Goal: Book appointment/travel/reservation

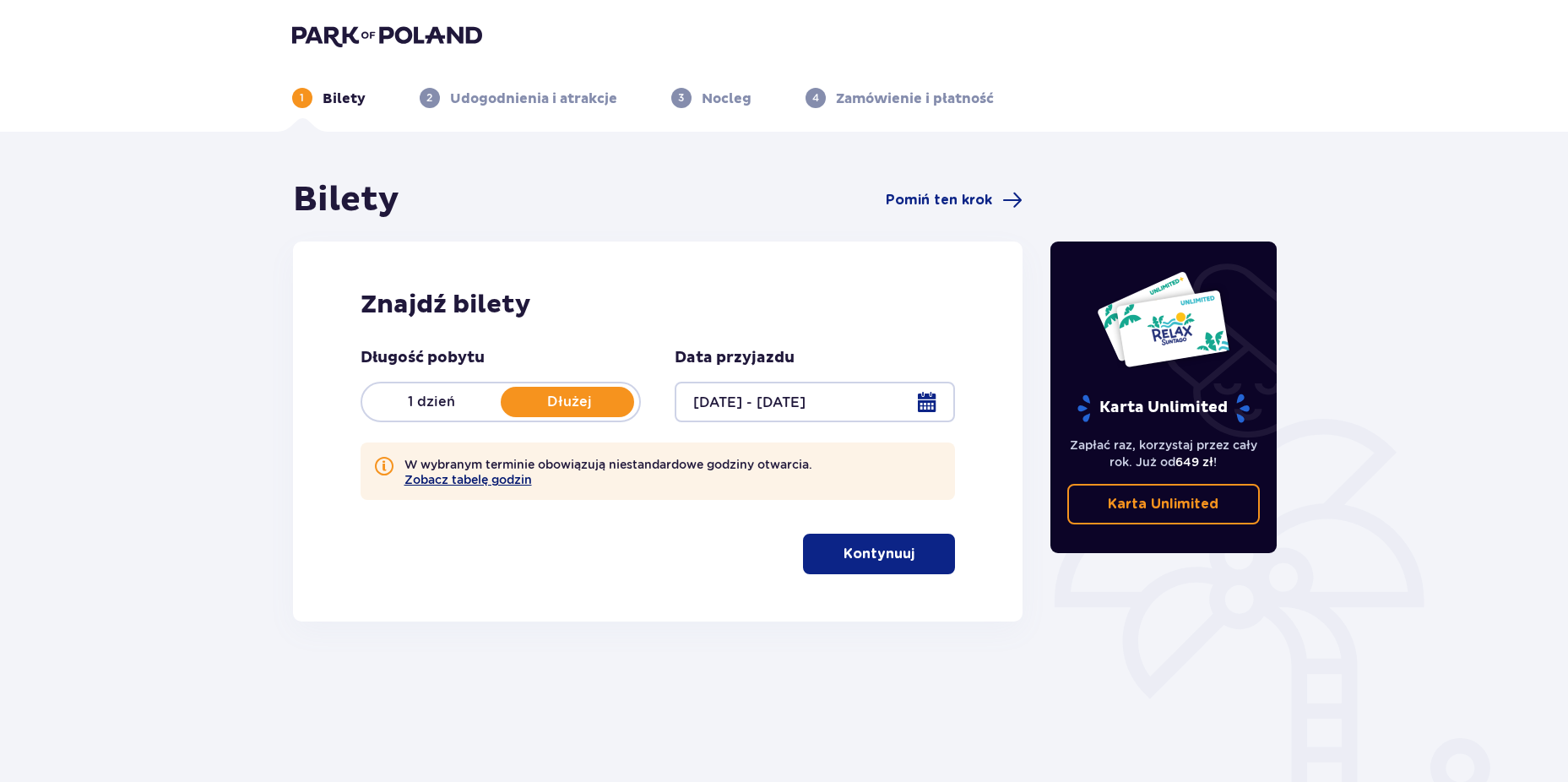
click at [495, 483] on button "Zobacz tabelę godzin" at bounding box center [468, 480] width 128 height 14
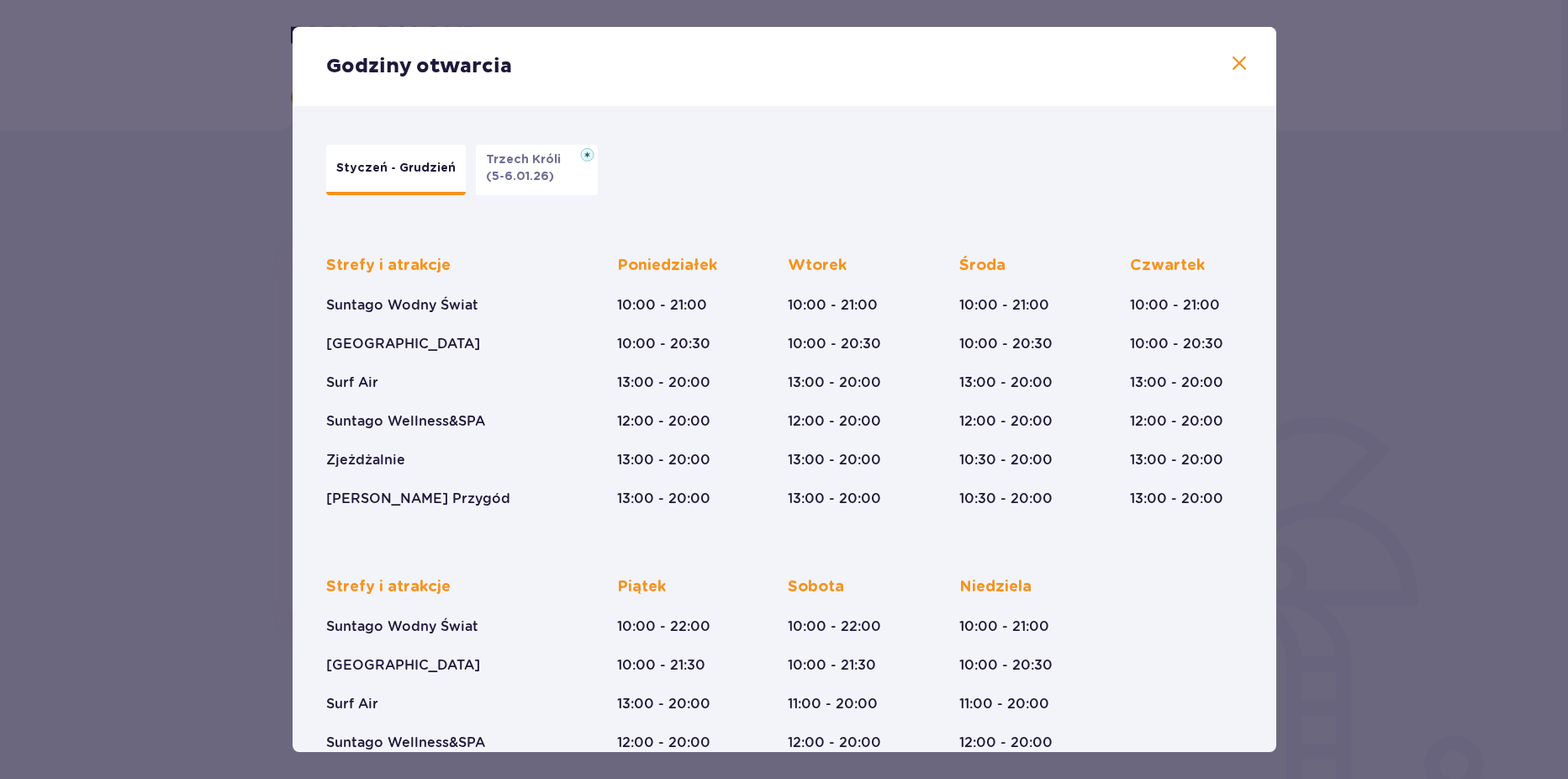
click at [1229, 65] on span at bounding box center [1238, 64] width 20 height 20
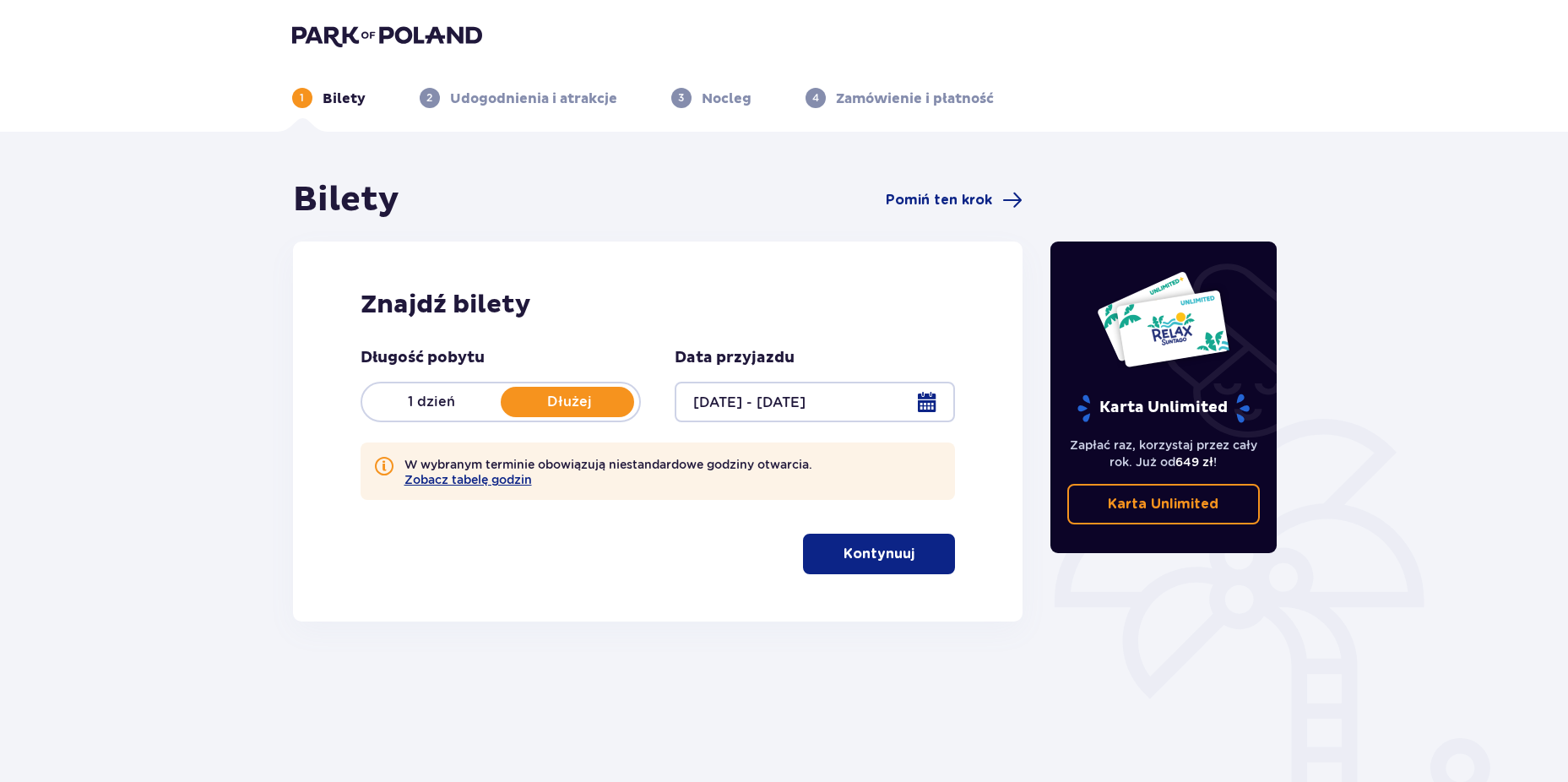
click at [901, 552] on button "Kontynuuj" at bounding box center [879, 553] width 152 height 41
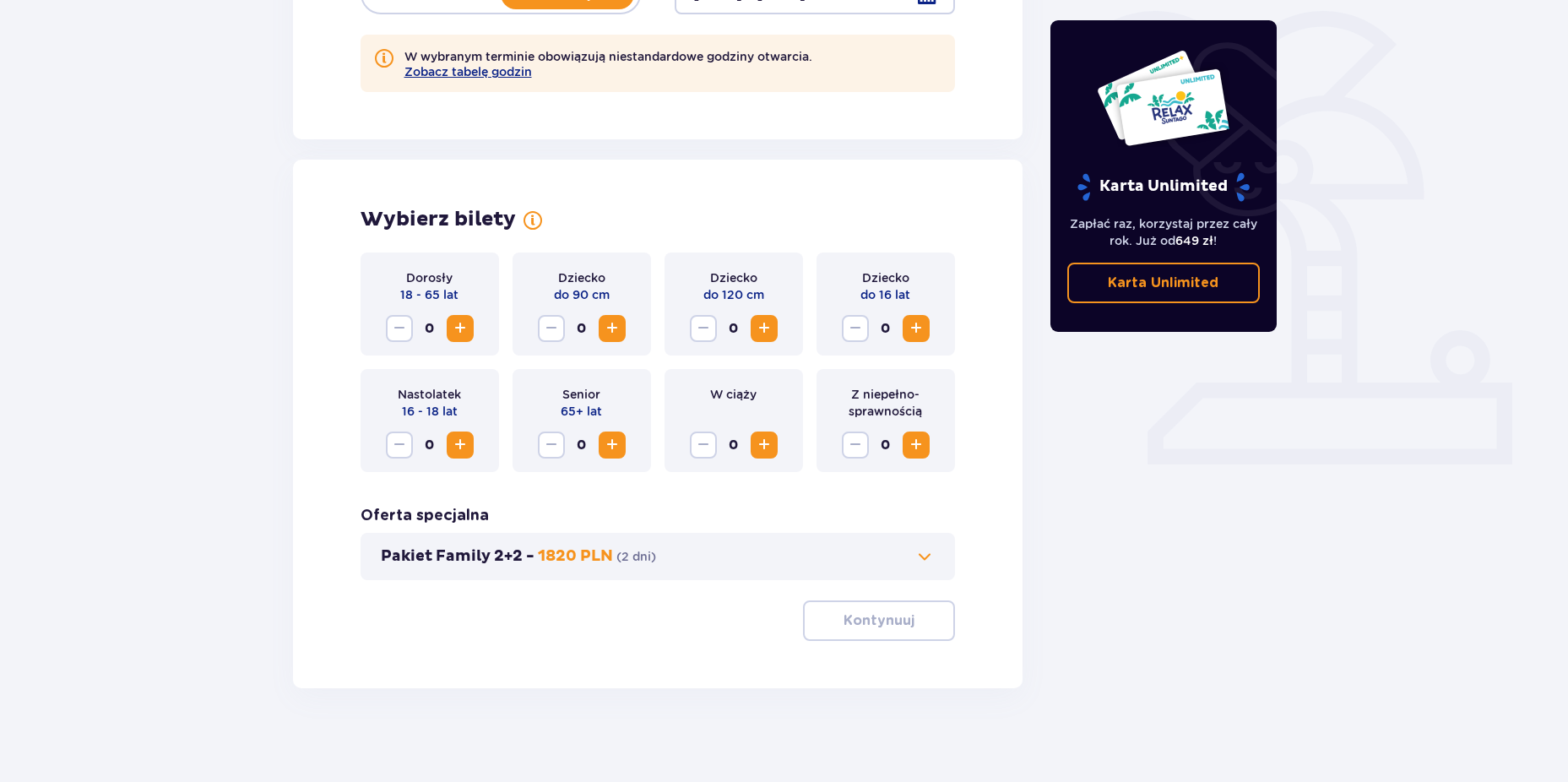
scroll to position [416, 0]
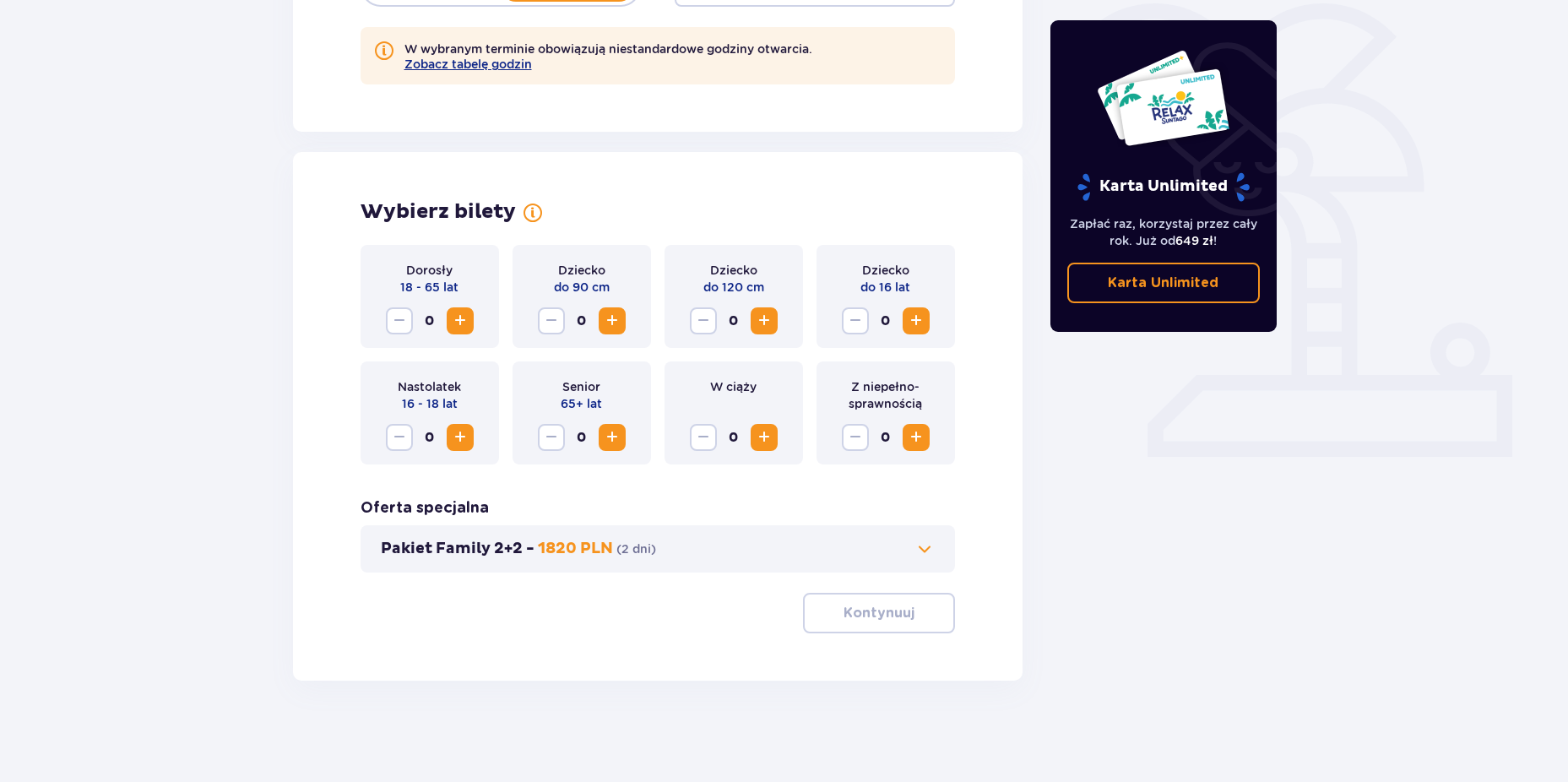
click at [456, 326] on span "Zwiększ" at bounding box center [460, 321] width 20 height 20
click at [919, 327] on span "Zwiększ" at bounding box center [915, 321] width 20 height 20
click at [898, 620] on p "Kontynuuj" at bounding box center [879, 613] width 71 height 18
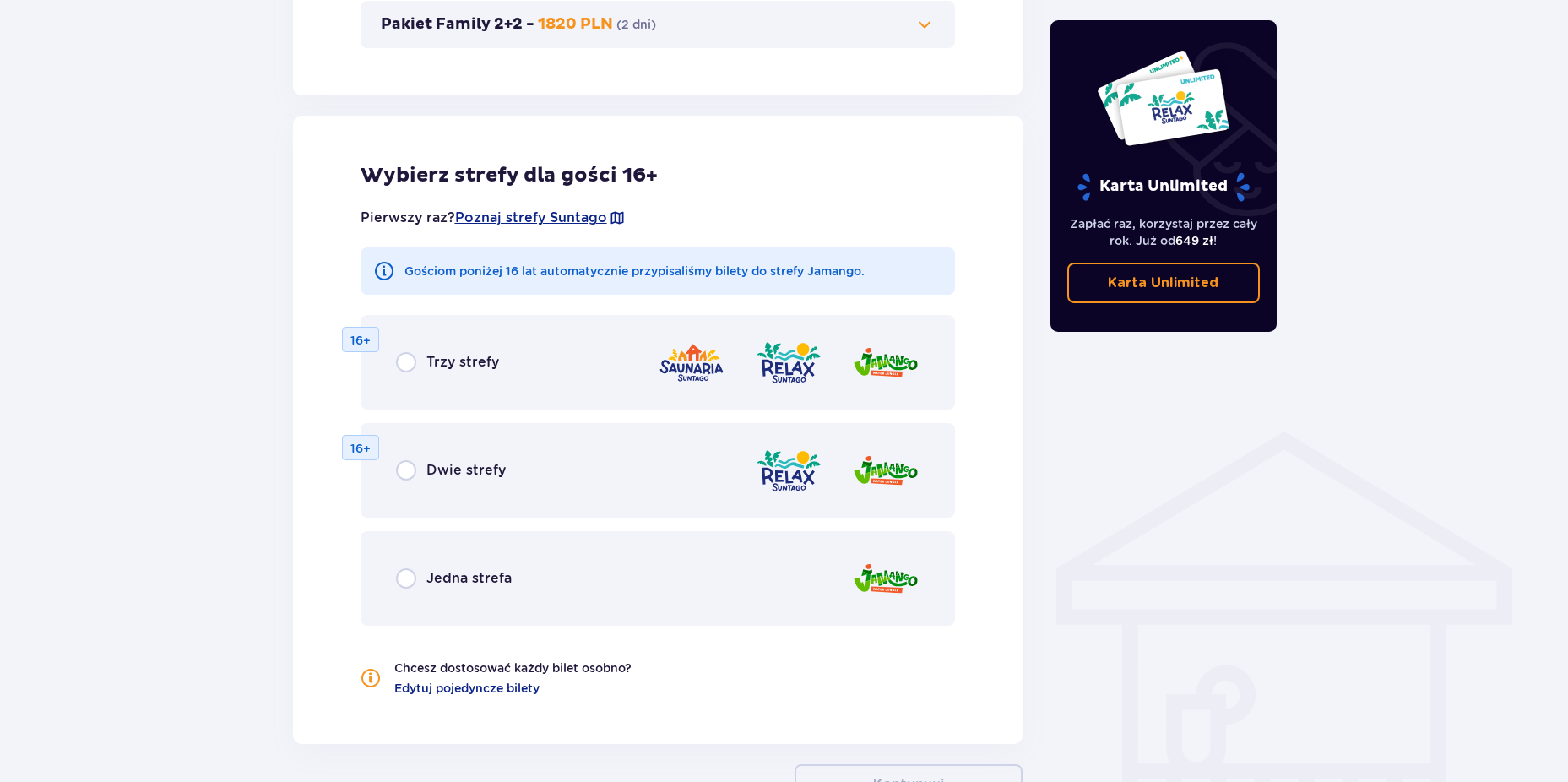
scroll to position [1014, 0]
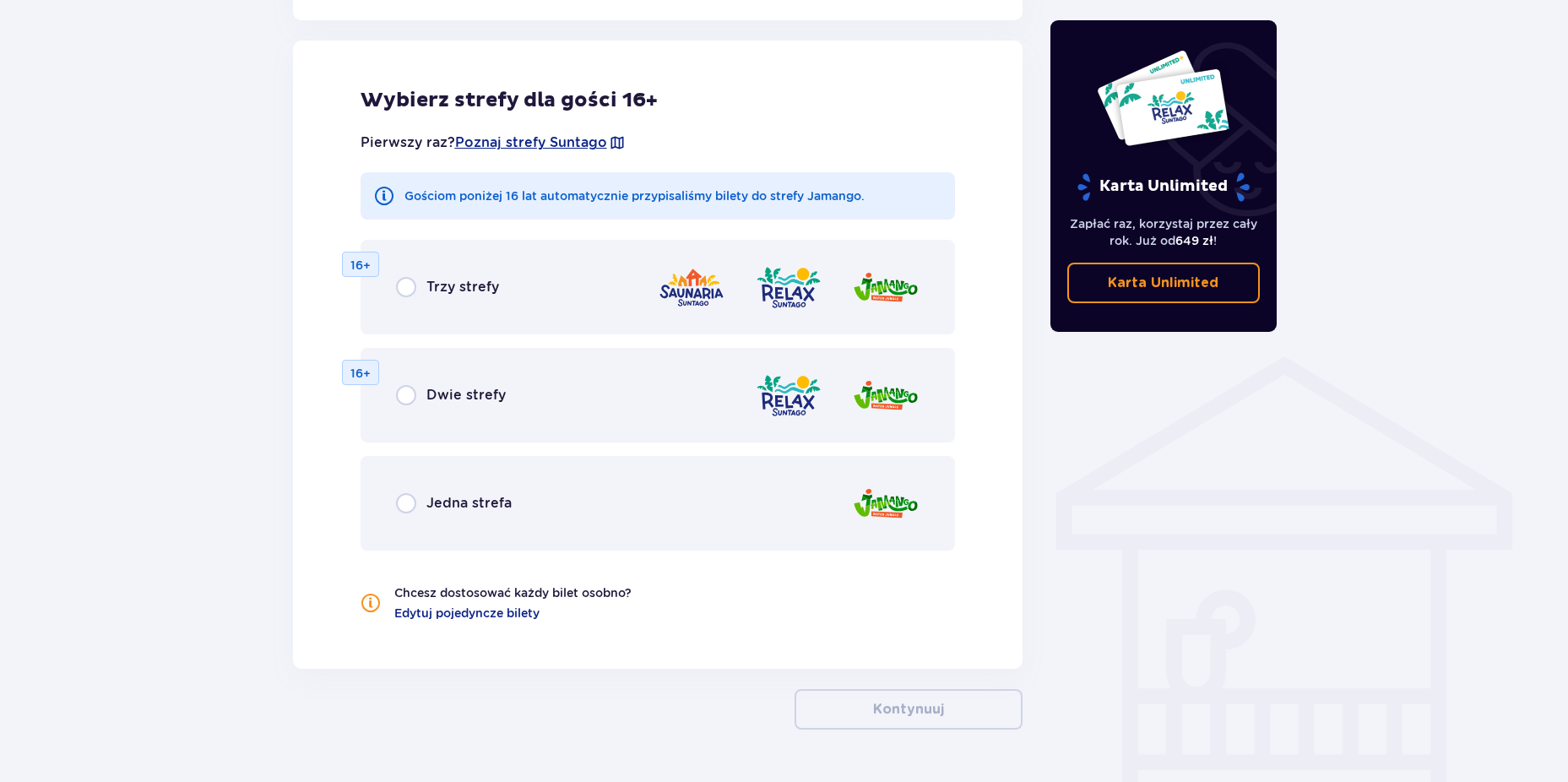
click at [409, 393] on input "radio" at bounding box center [405, 394] width 20 height 20
radio input "true"
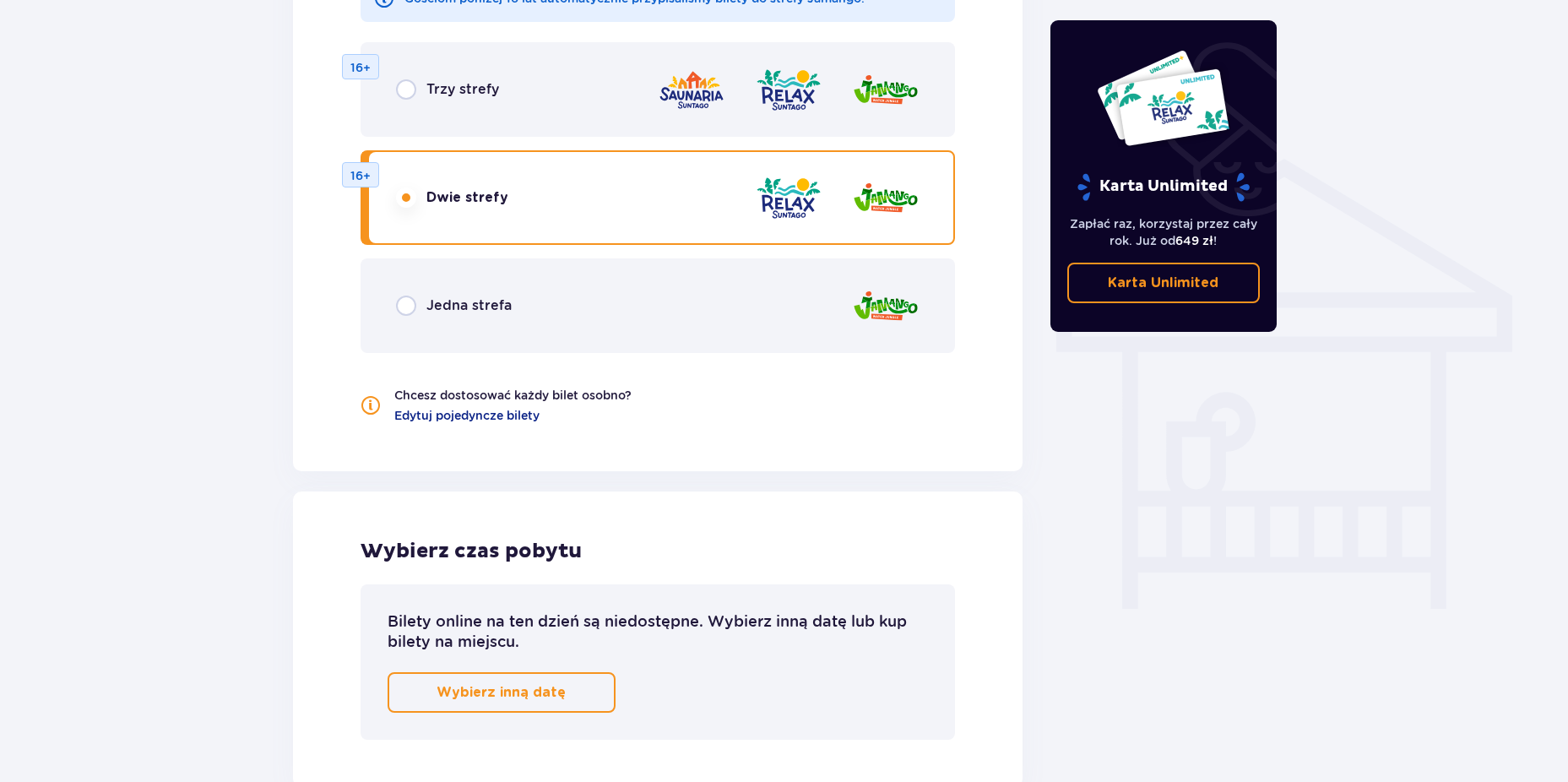
scroll to position [1211, 0]
click at [531, 705] on button "Wybierz inną datę" at bounding box center [501, 694] width 228 height 41
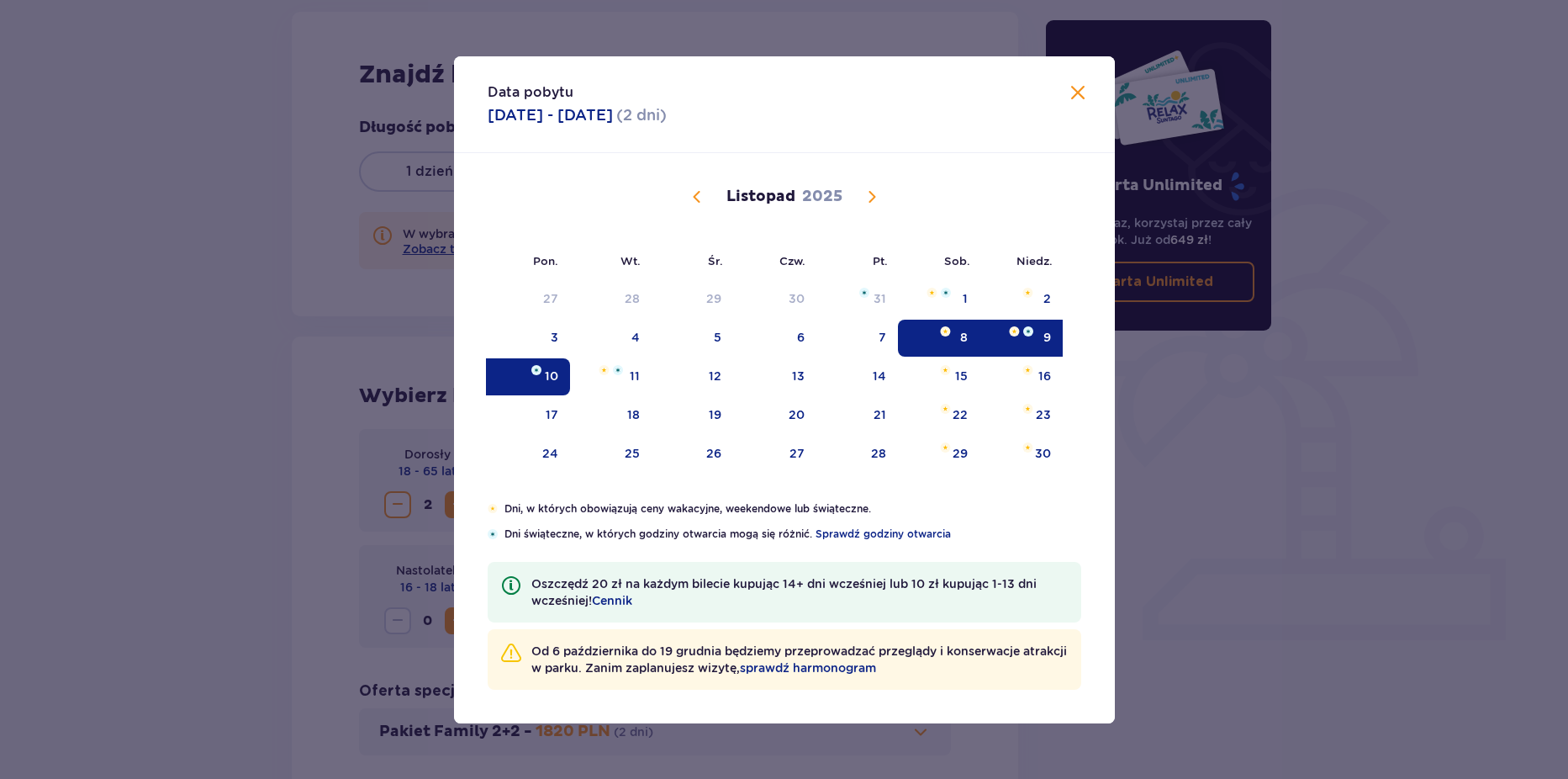
scroll to position [220, 0]
click at [952, 289] on div "1" at bounding box center [938, 299] width 82 height 37
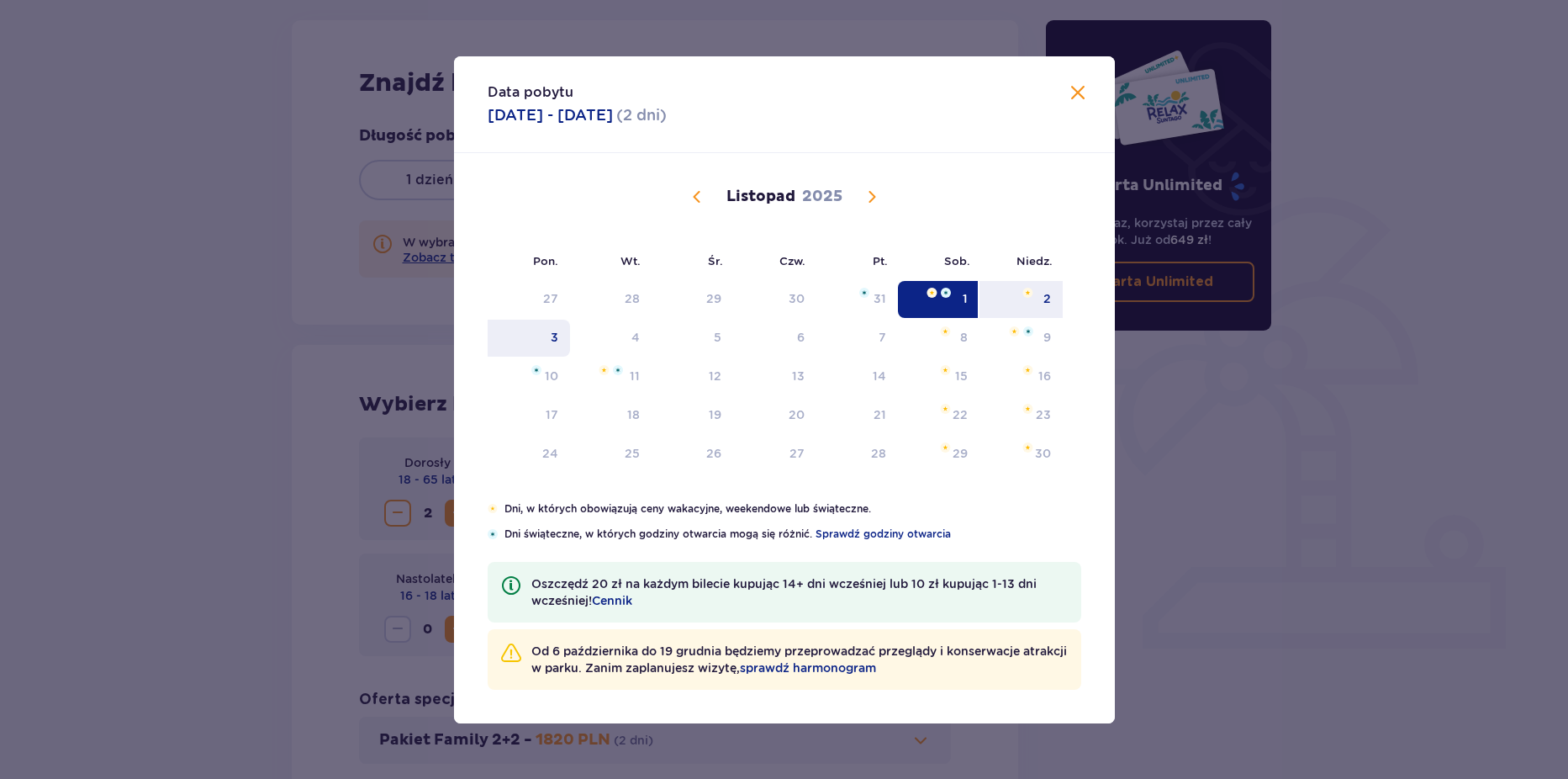
click at [553, 343] on div "3" at bounding box center [554, 337] width 8 height 17
type input "[DATE] - [DATE]"
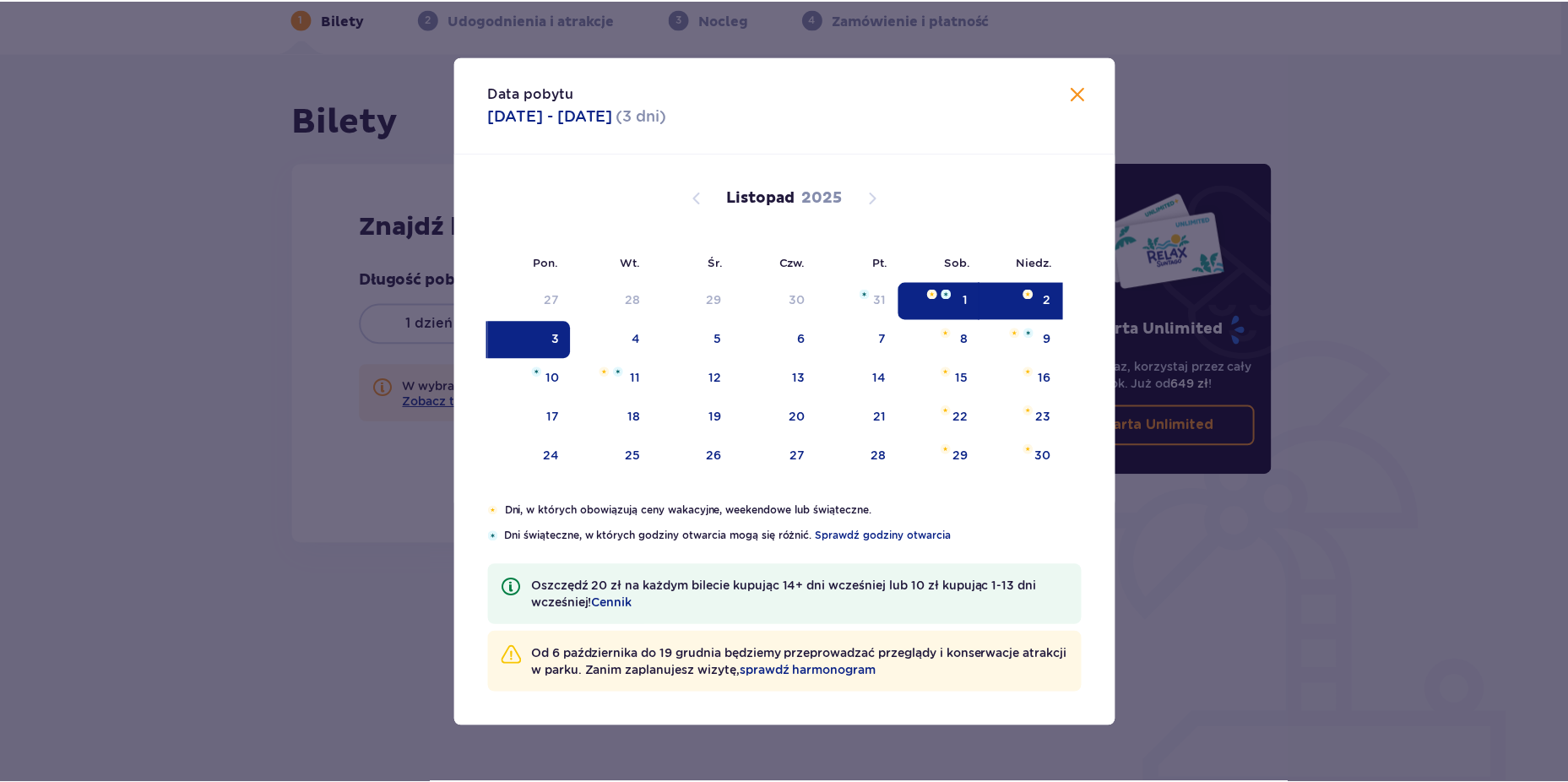
scroll to position [79, 0]
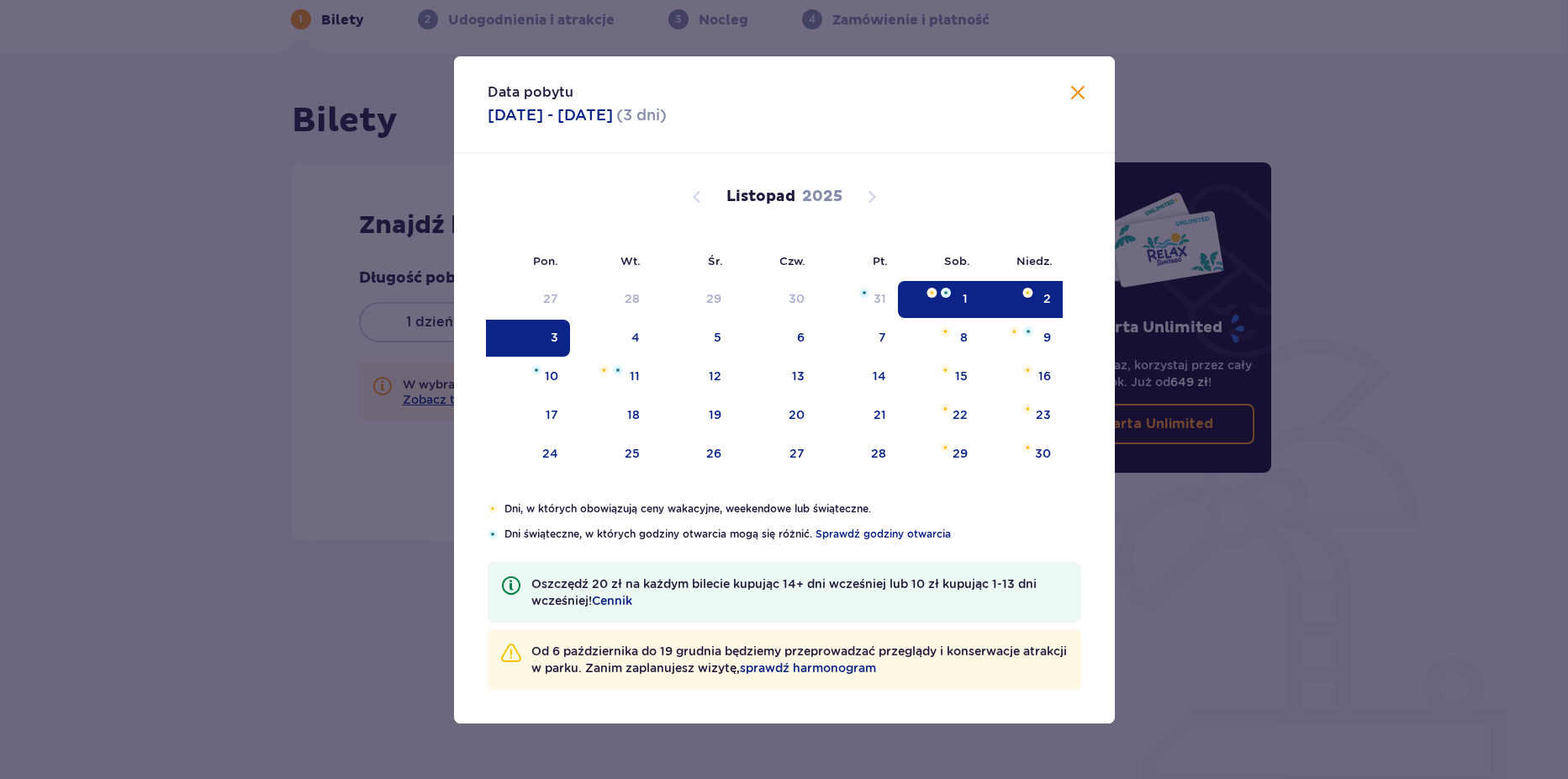
click at [555, 343] on div "3" at bounding box center [554, 337] width 8 height 17
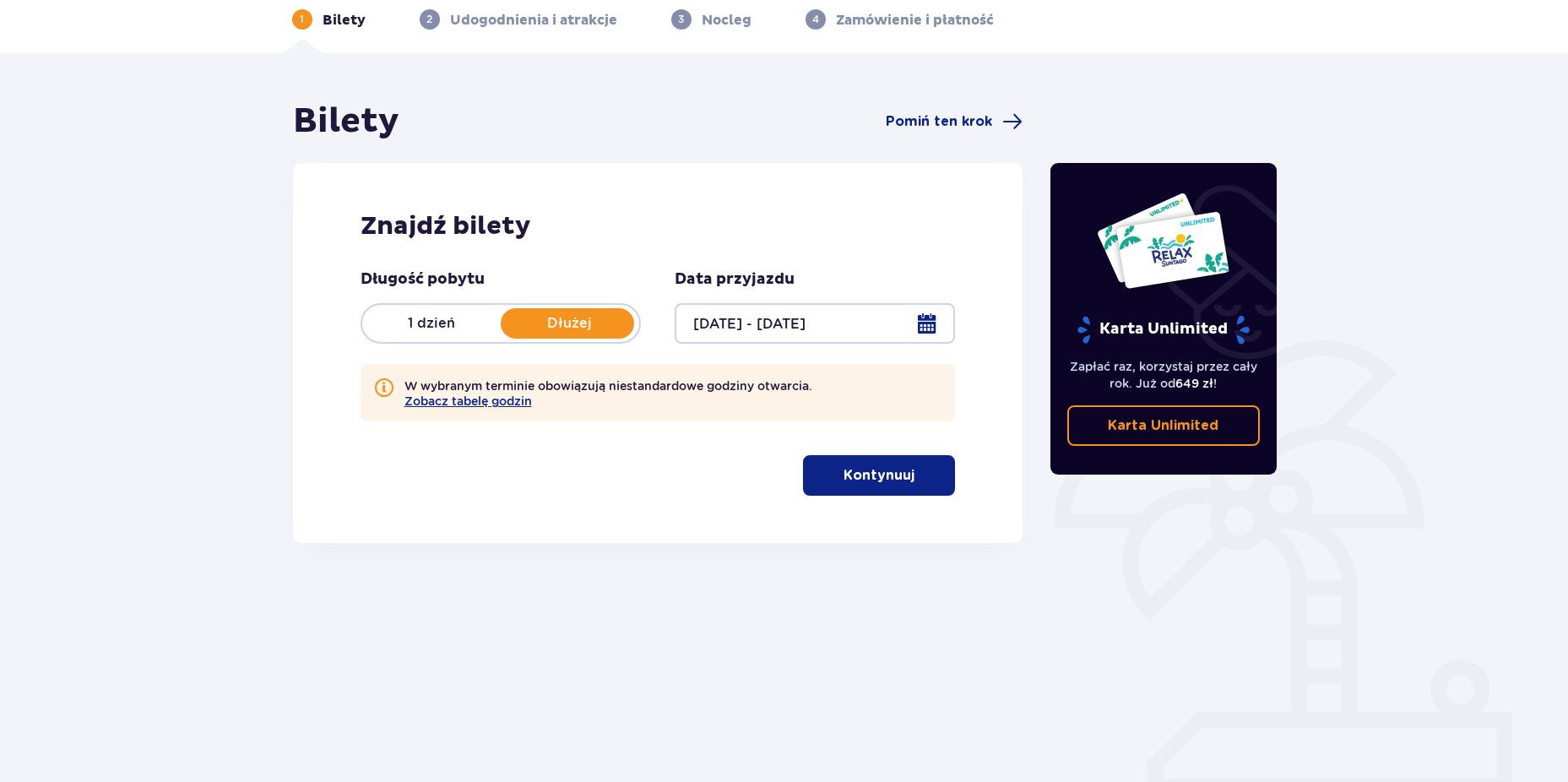
click at [894, 482] on p "Kontynuuj" at bounding box center [879, 474] width 71 height 18
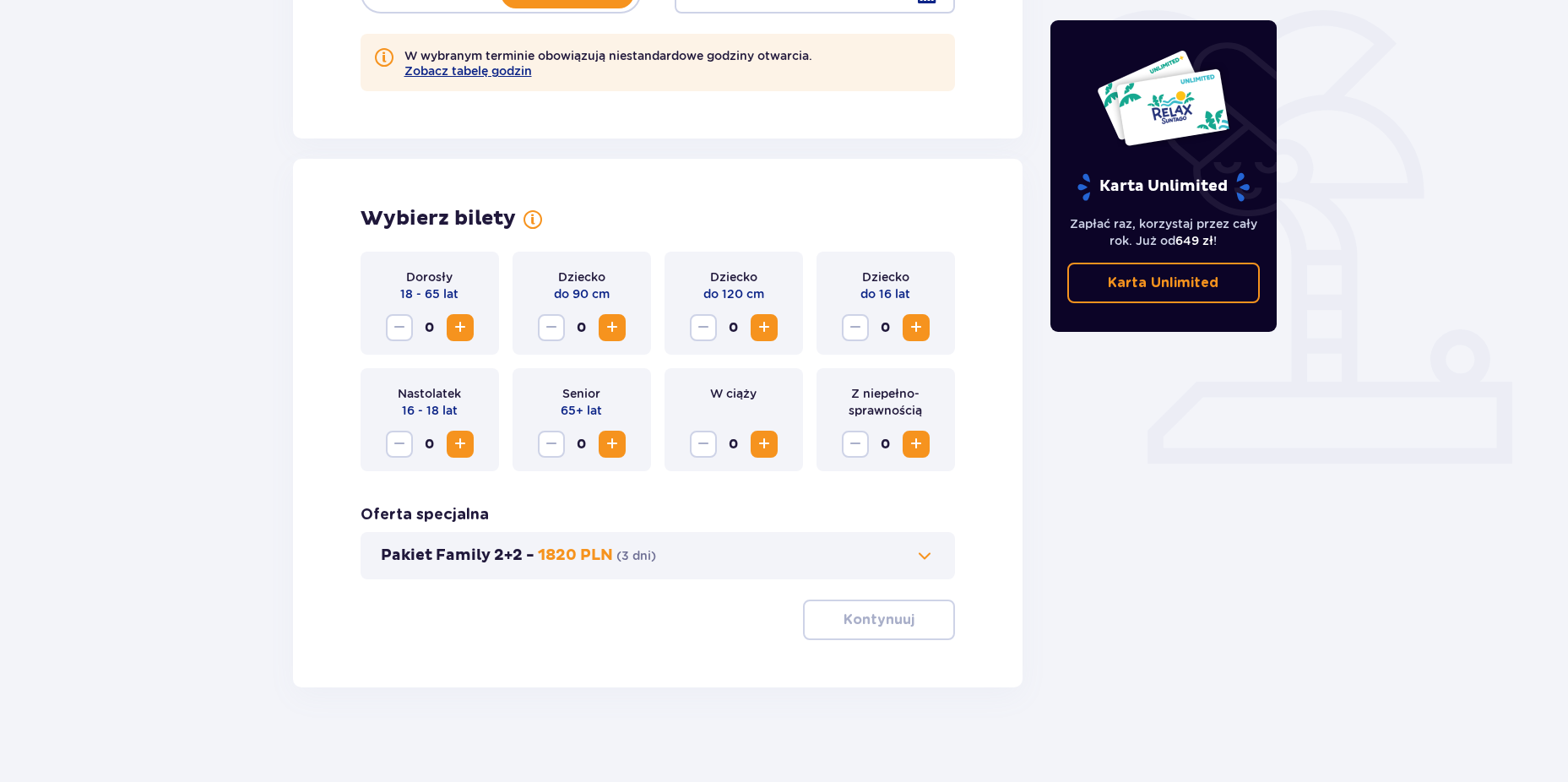
scroll to position [416, 0]
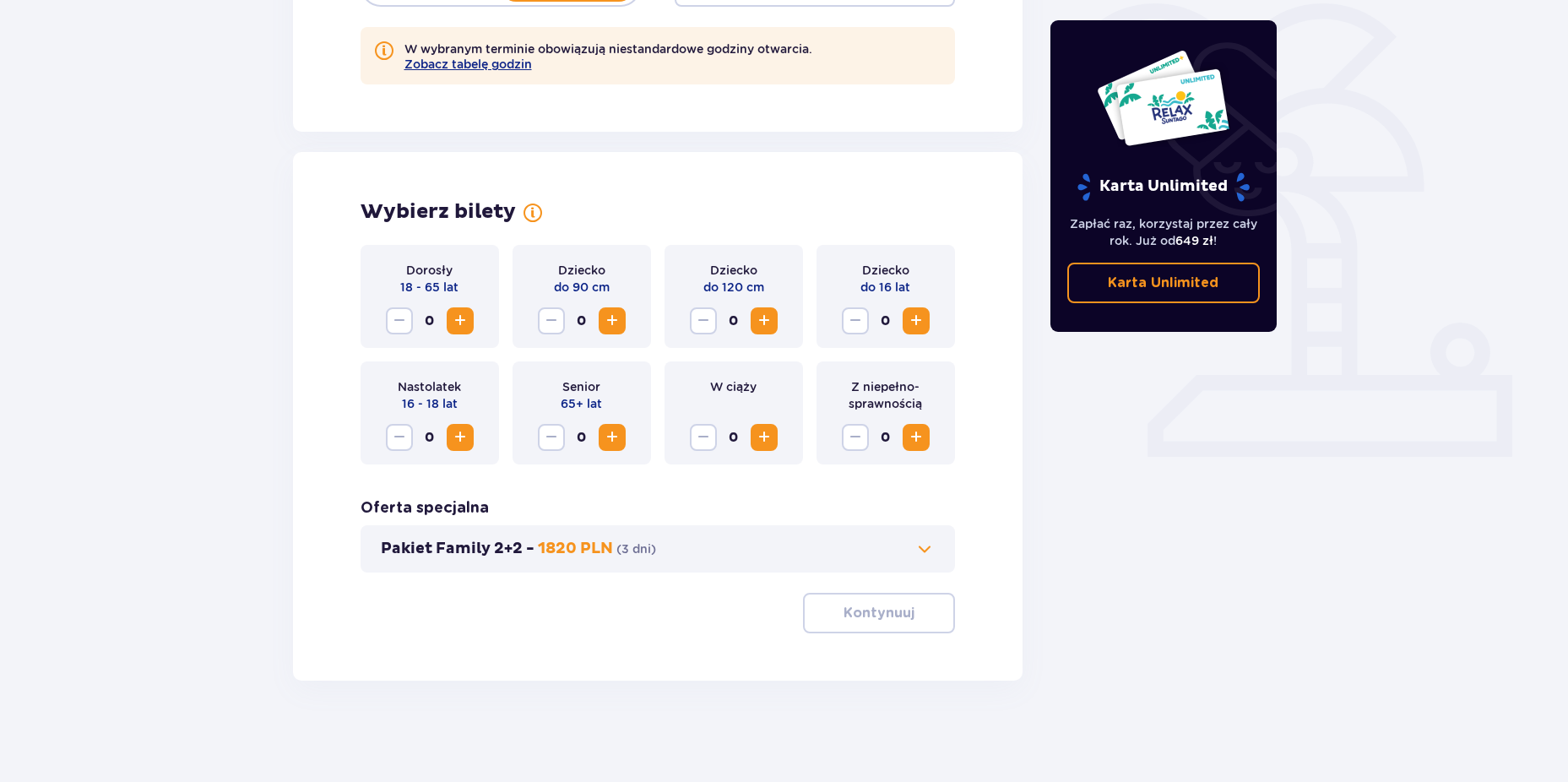
click at [467, 313] on span "Zwiększ" at bounding box center [460, 321] width 20 height 20
click at [917, 321] on span "Zwiększ" at bounding box center [915, 321] width 20 height 20
click at [910, 612] on span "button" at bounding box center [917, 613] width 20 height 20
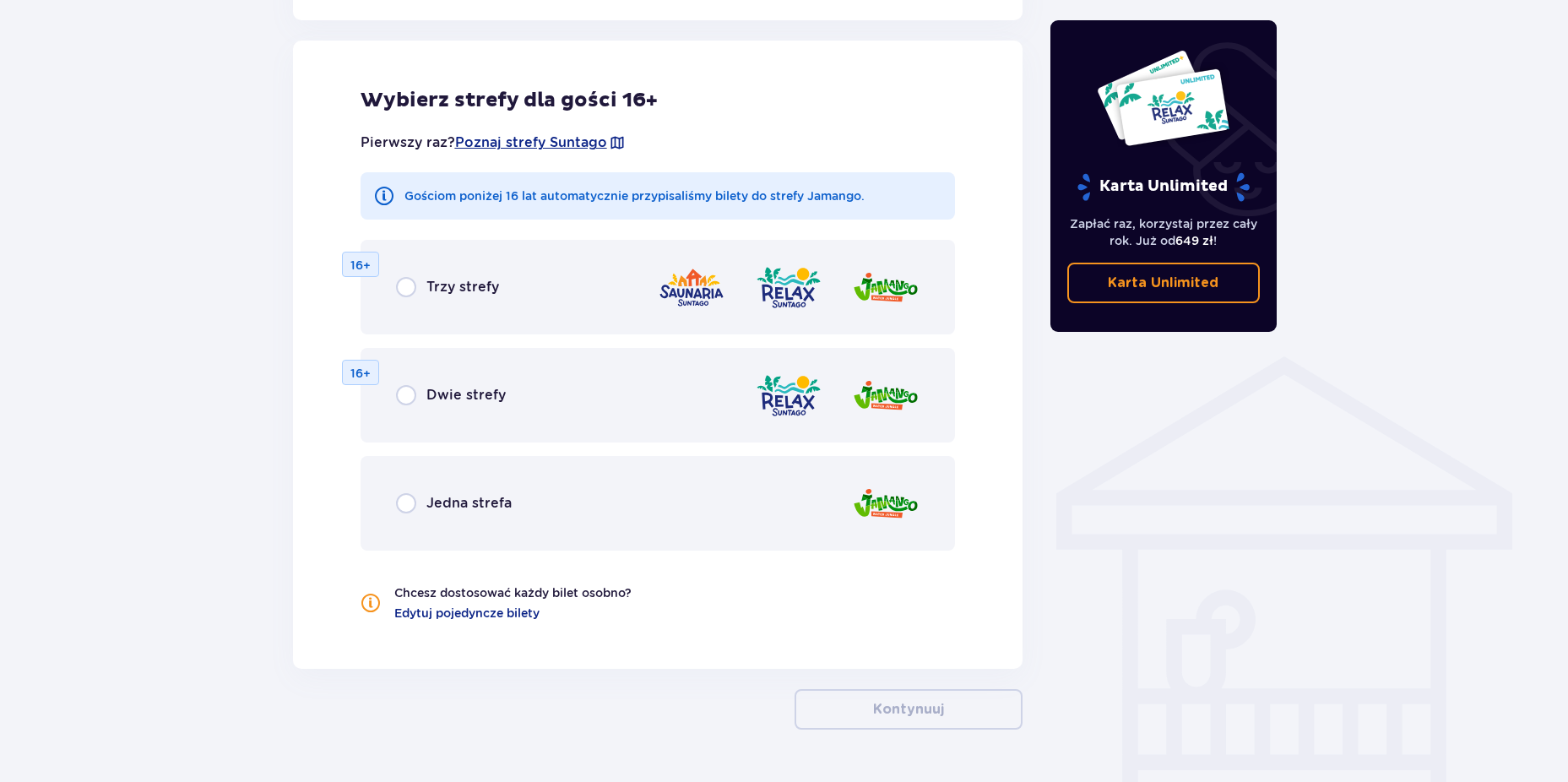
scroll to position [1018, 0]
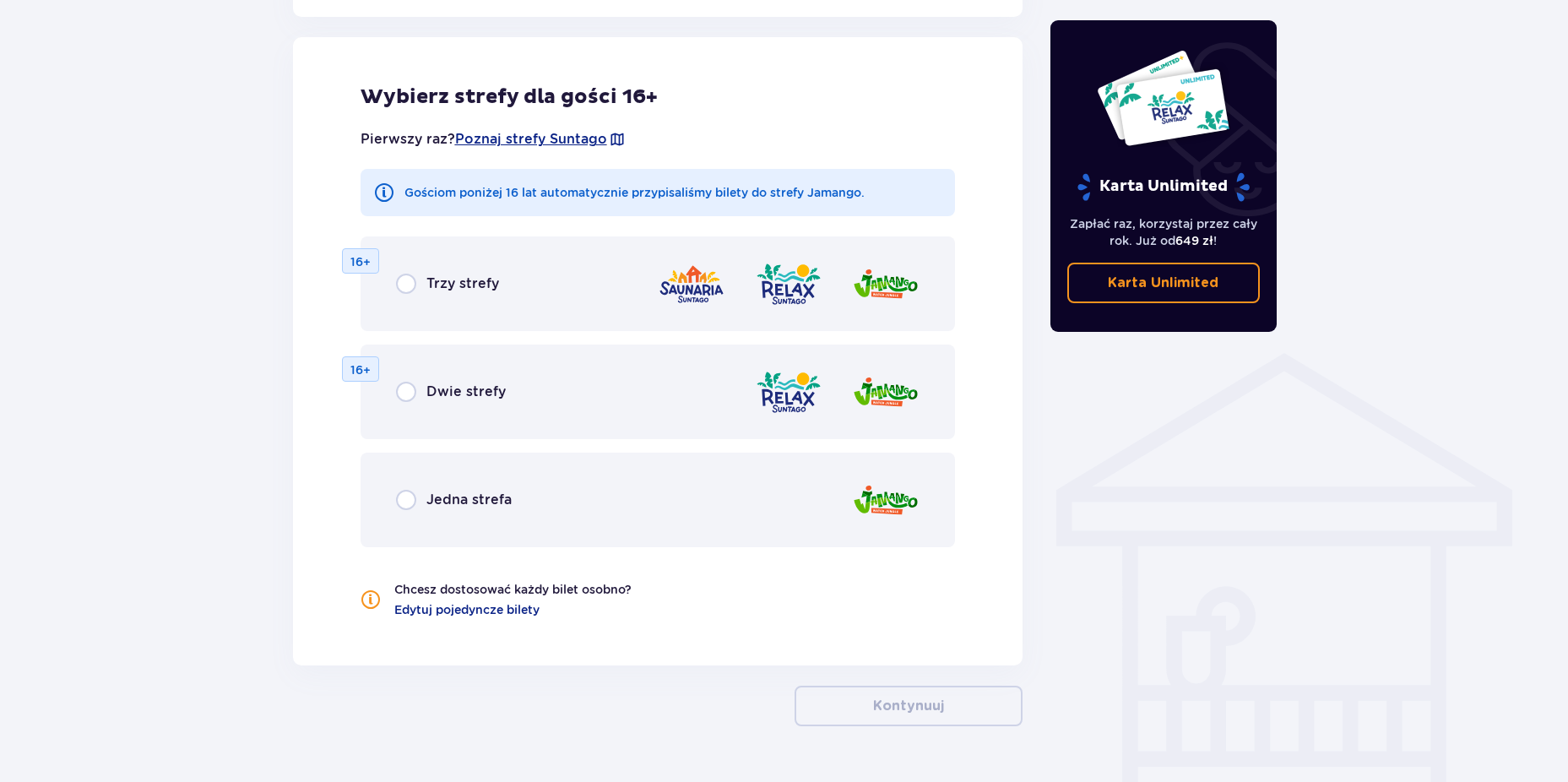
click at [398, 391] on input "radio" at bounding box center [405, 391] width 20 height 20
radio input "true"
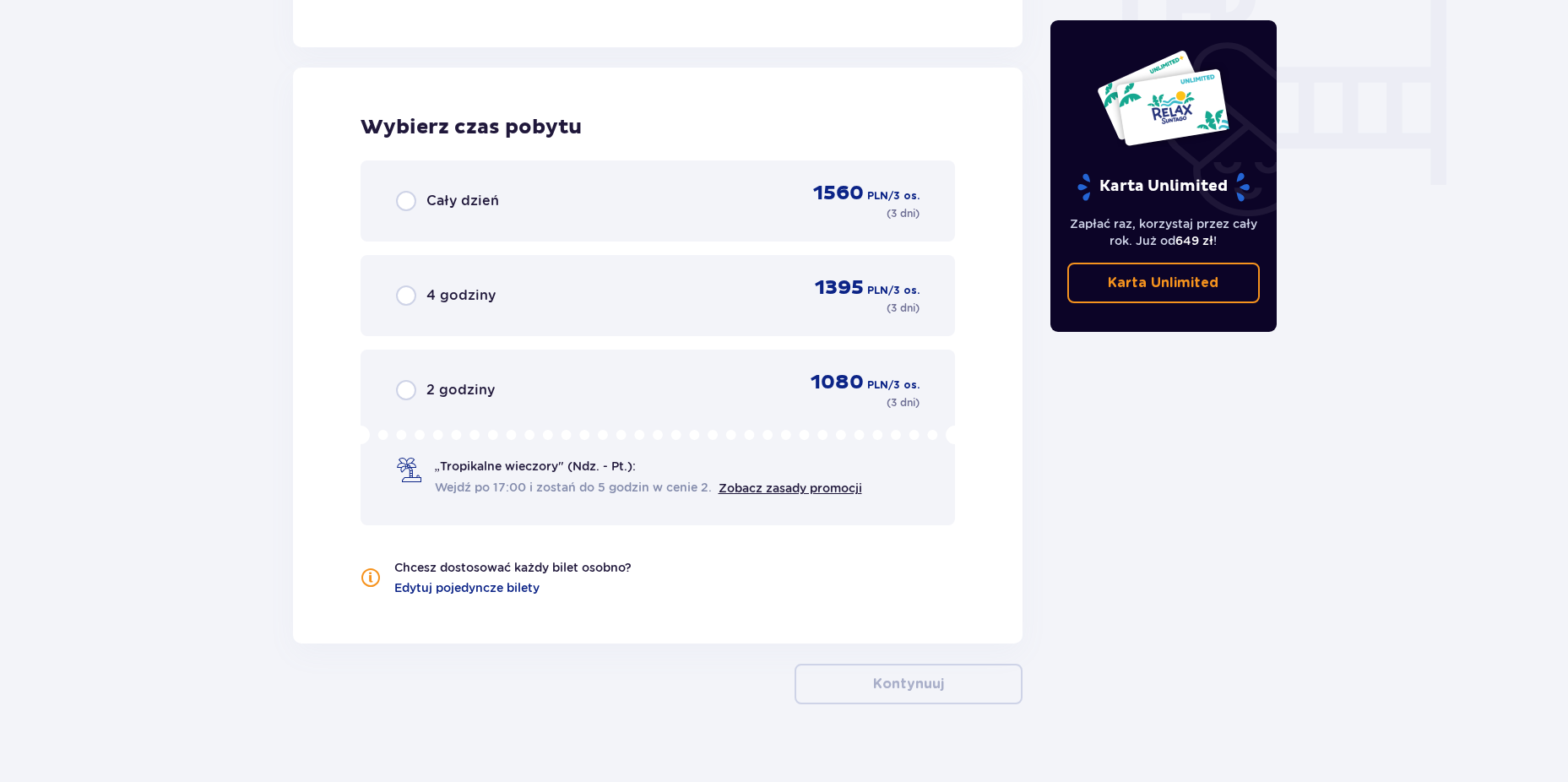
scroll to position [1660, 0]
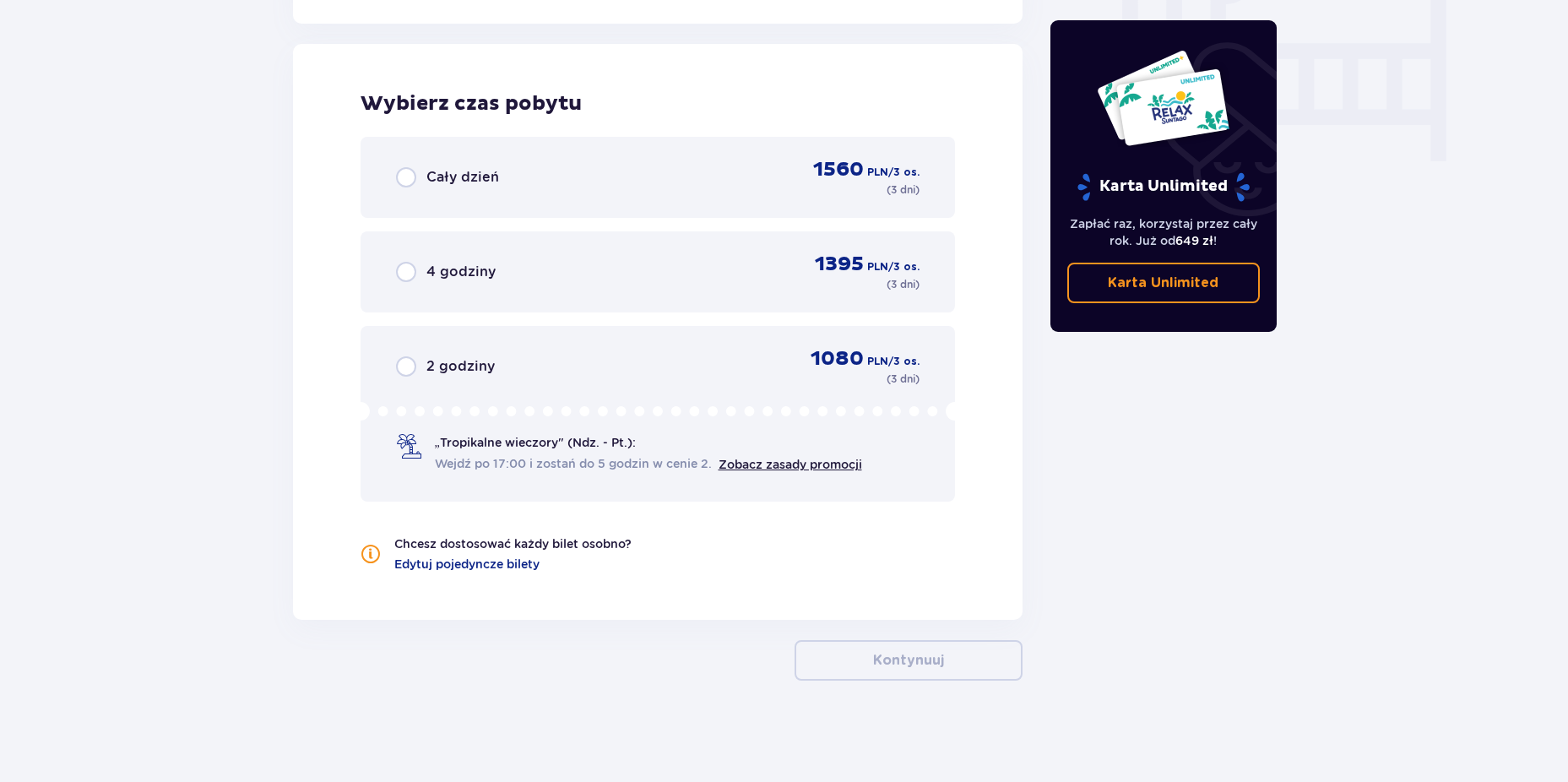
click at [402, 171] on input "radio" at bounding box center [405, 176] width 20 height 20
radio input "true"
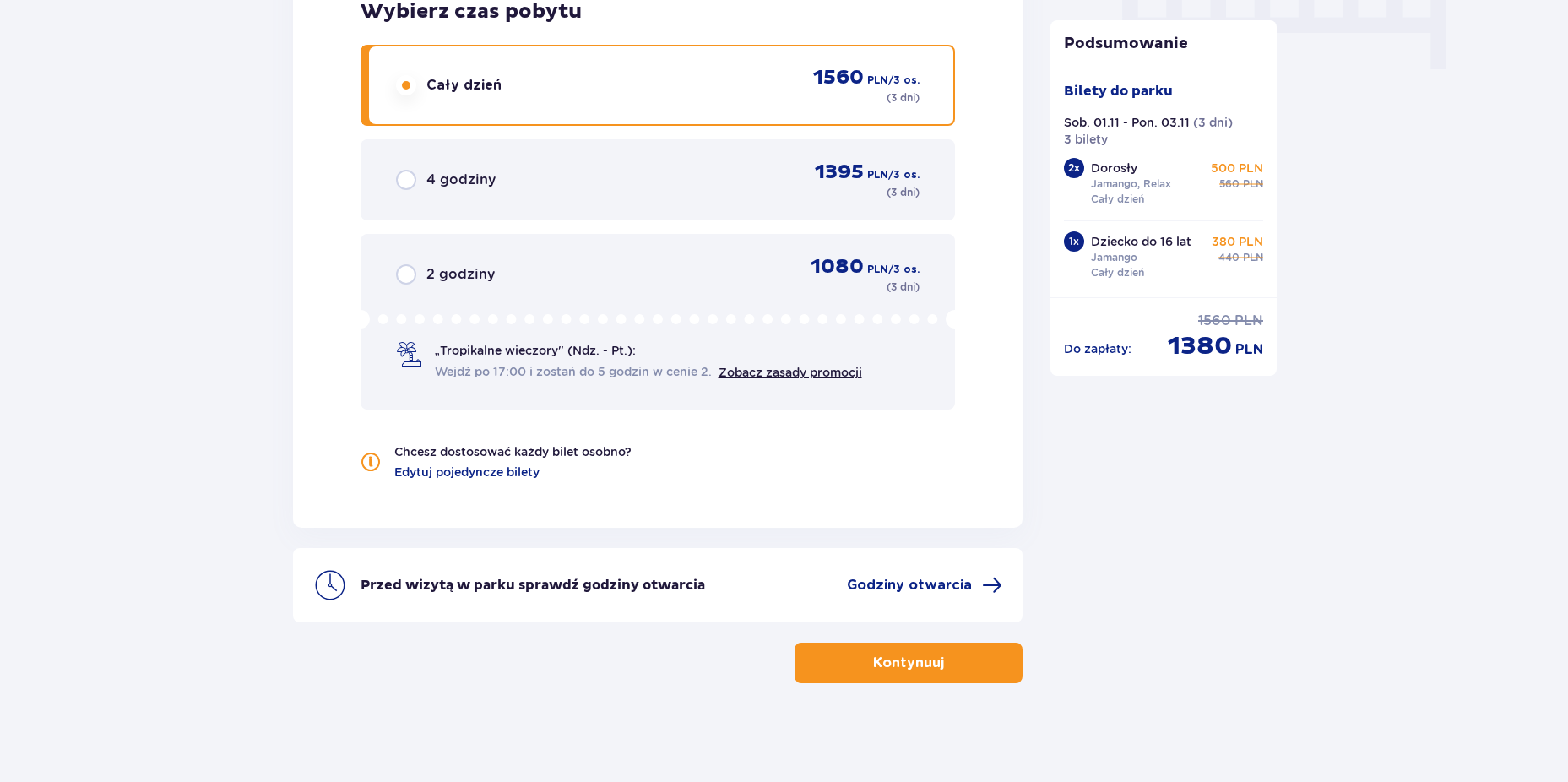
scroll to position [1754, 0]
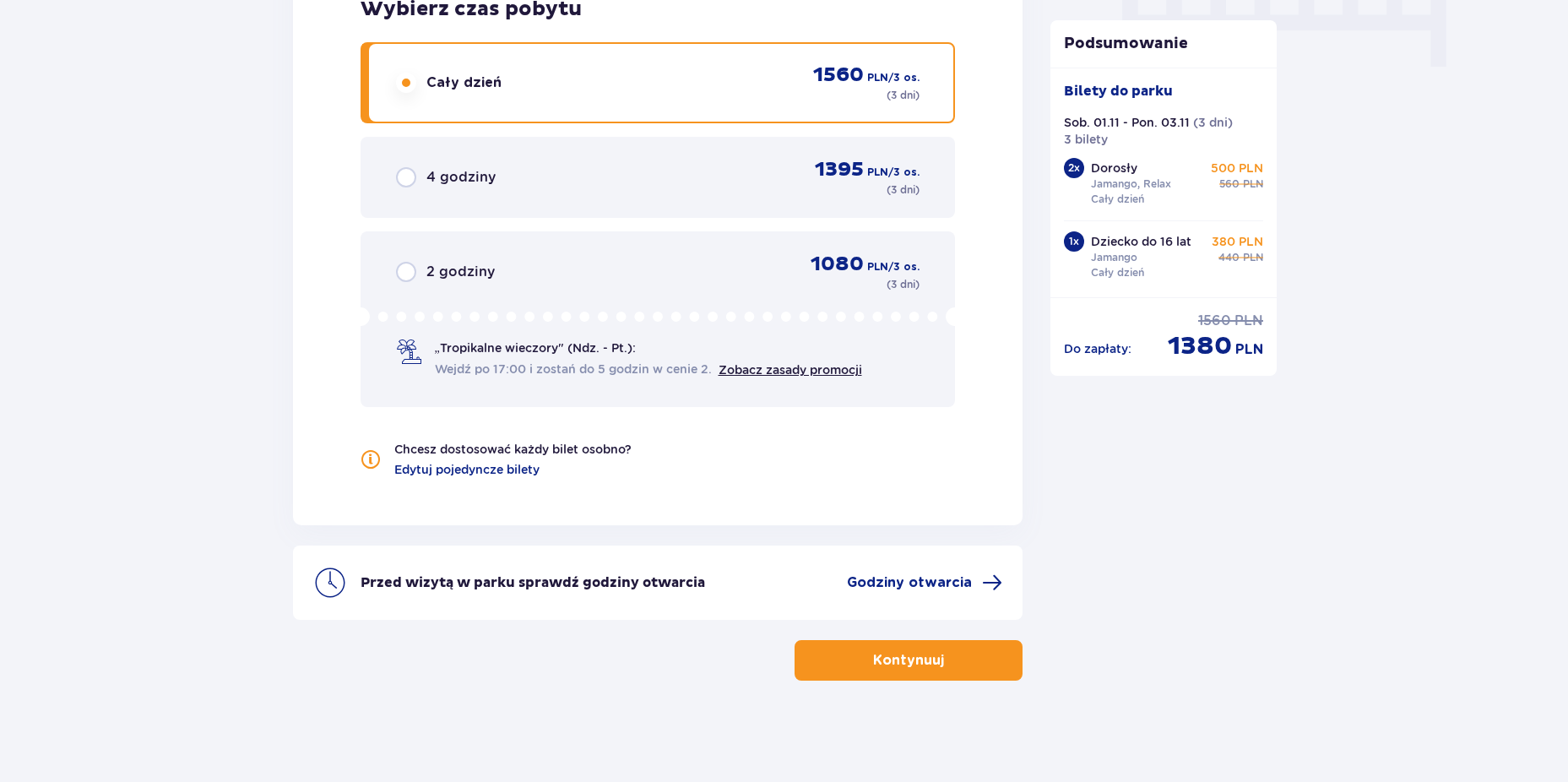
drag, startPoint x: 987, startPoint y: 649, endPoint x: 1153, endPoint y: 658, distance: 166.2
click at [989, 649] on button "Kontynuuj" at bounding box center [908, 660] width 228 height 41
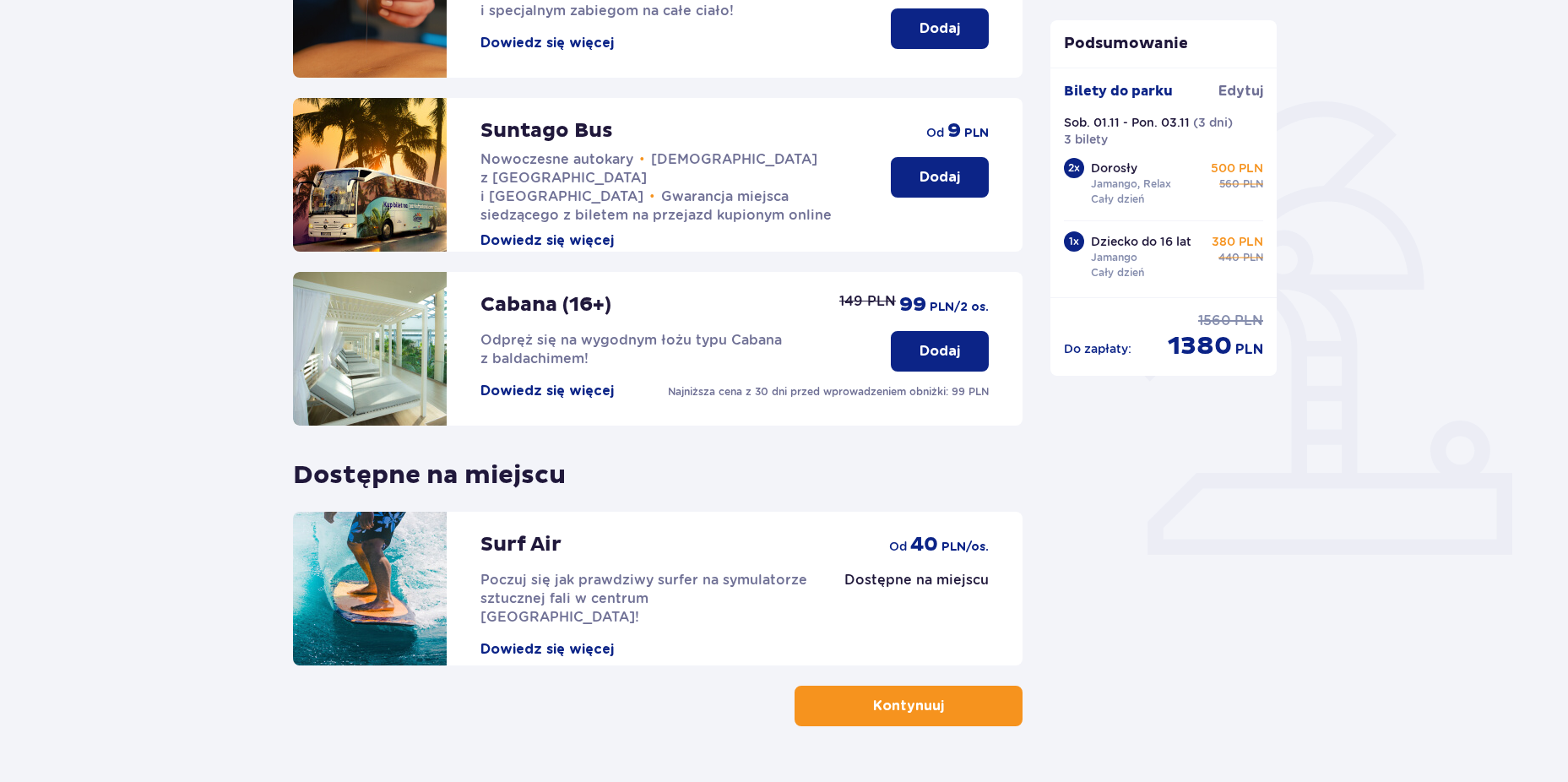
scroll to position [338, 0]
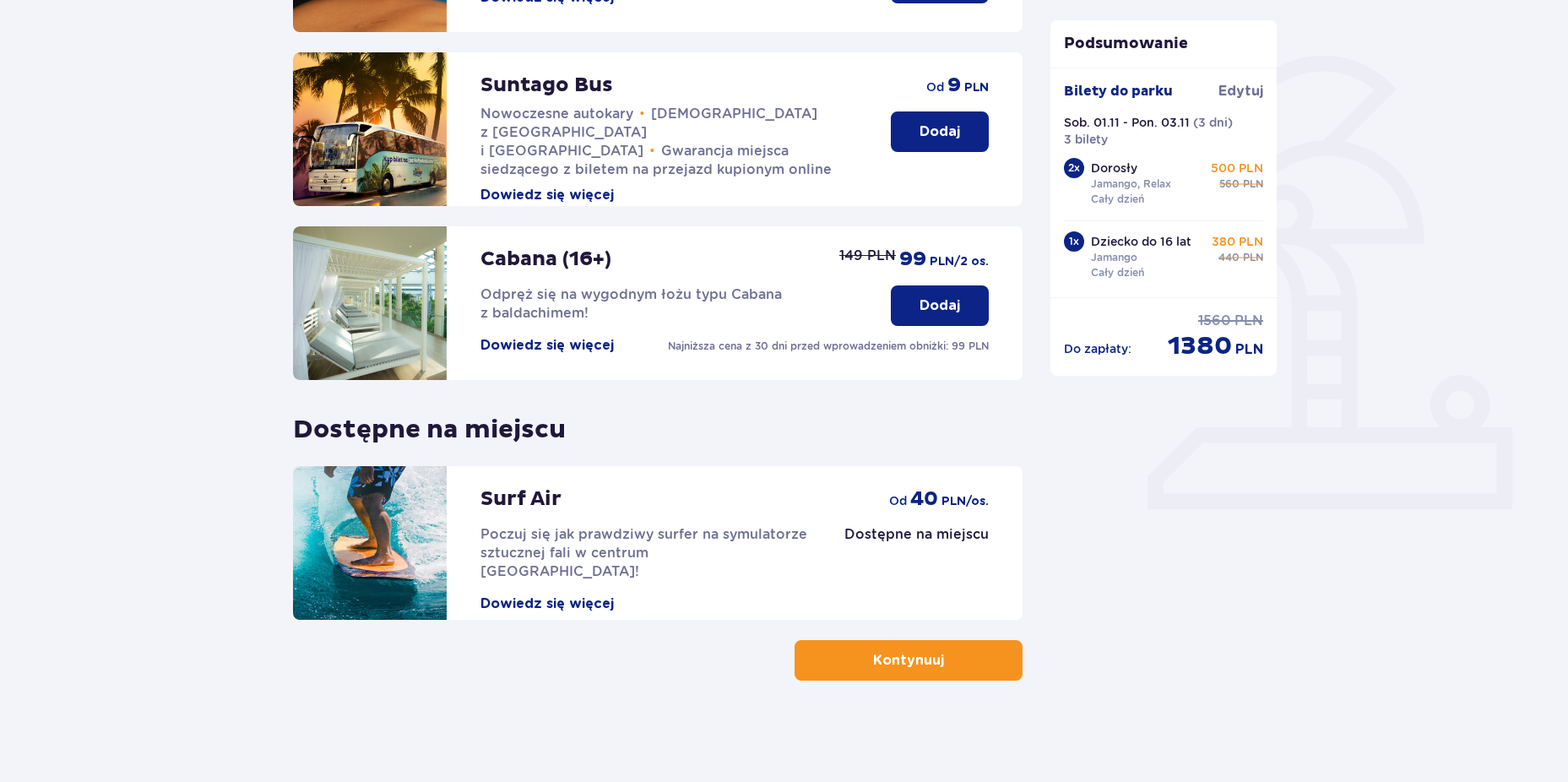
click at [980, 671] on button "Kontynuuj" at bounding box center [908, 660] width 228 height 41
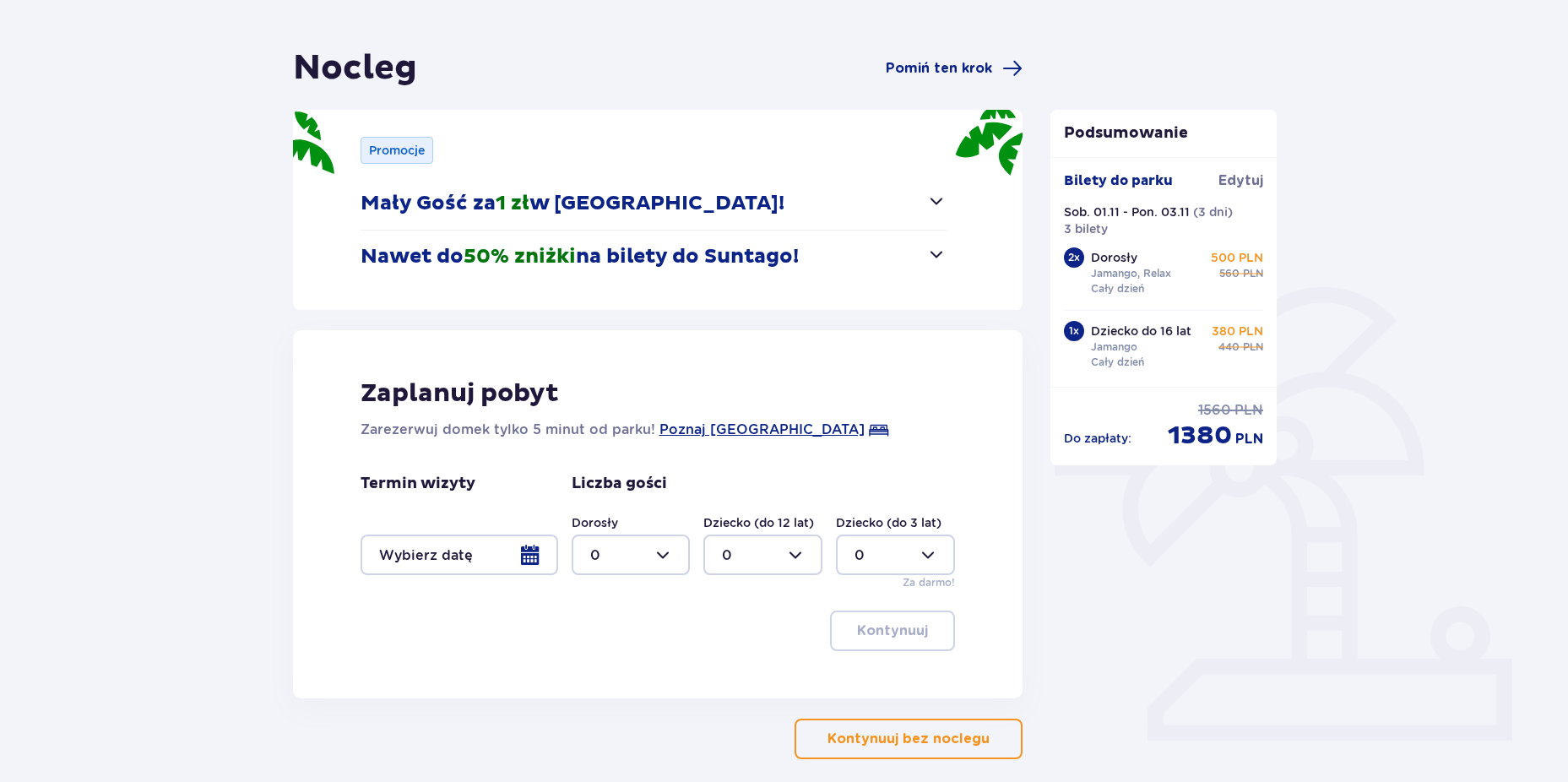
scroll to position [168, 0]
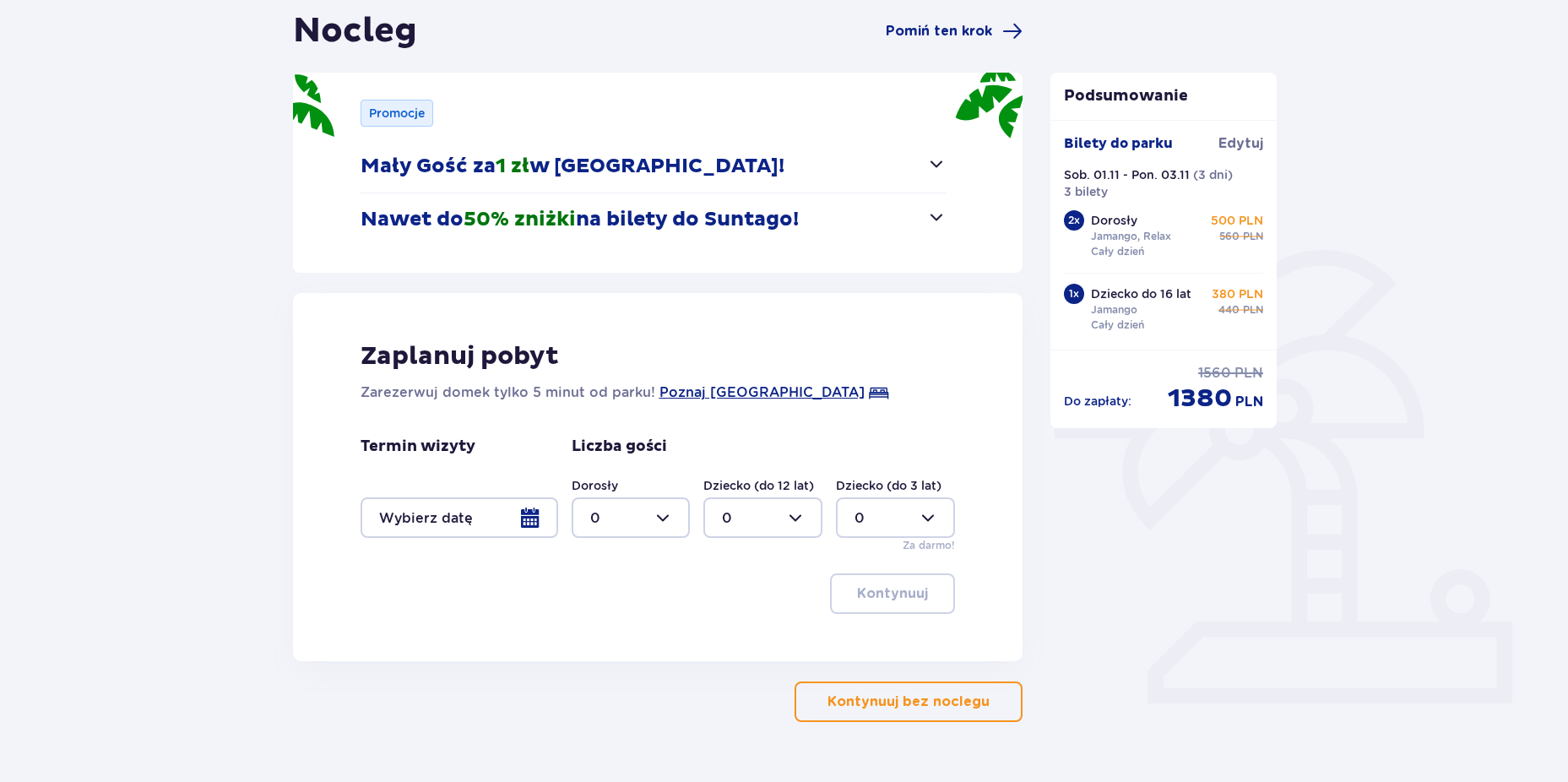
click at [664, 520] on div at bounding box center [631, 517] width 119 height 41
click at [605, 638] on div "2" at bounding box center [631, 639] width 82 height 18
type input "2"
click at [807, 516] on div at bounding box center [763, 517] width 119 height 41
click at [725, 602] on p "1" at bounding box center [724, 604] width 5 height 18
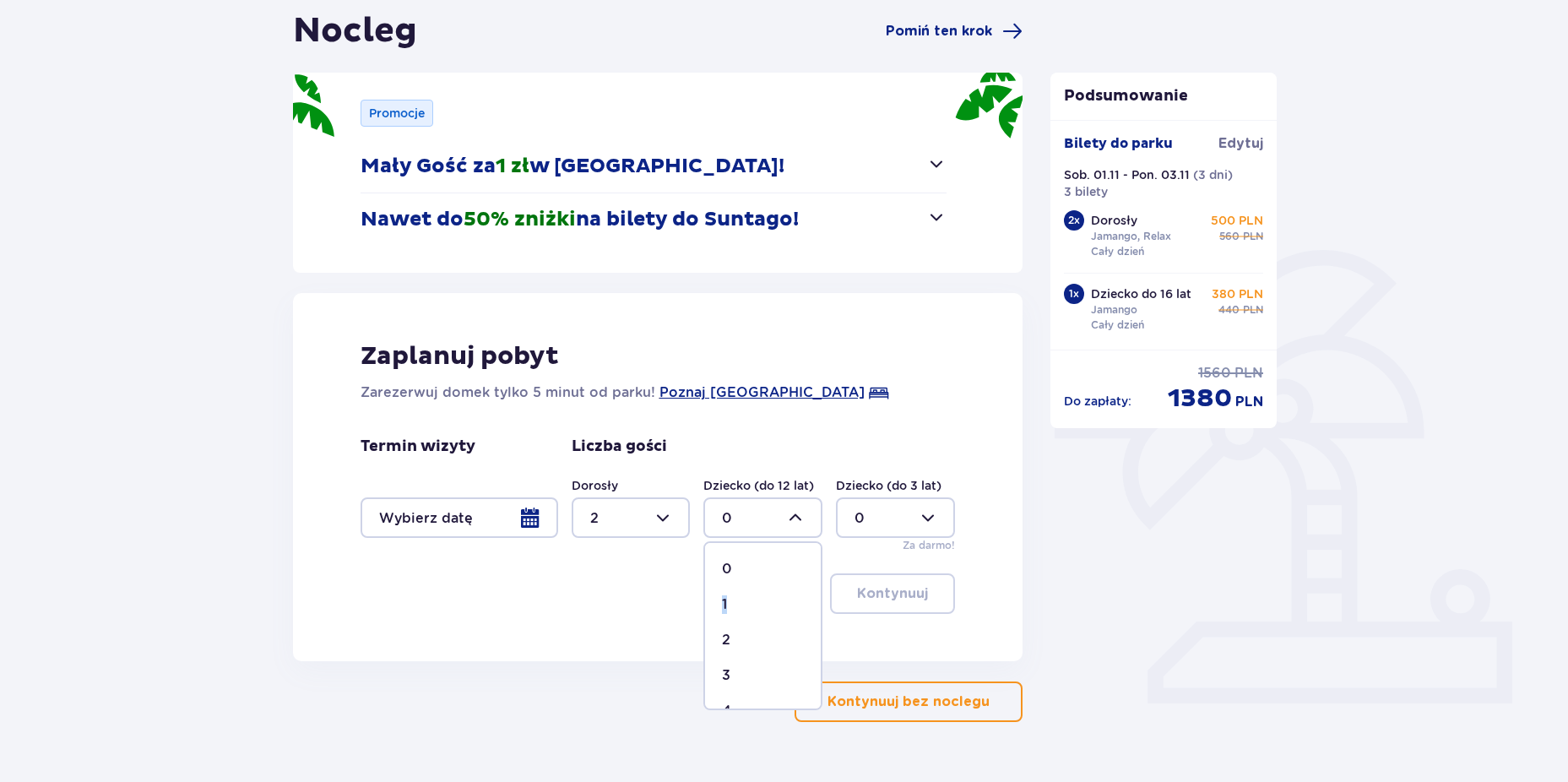
type input "1"
click at [504, 523] on div at bounding box center [459, 517] width 198 height 41
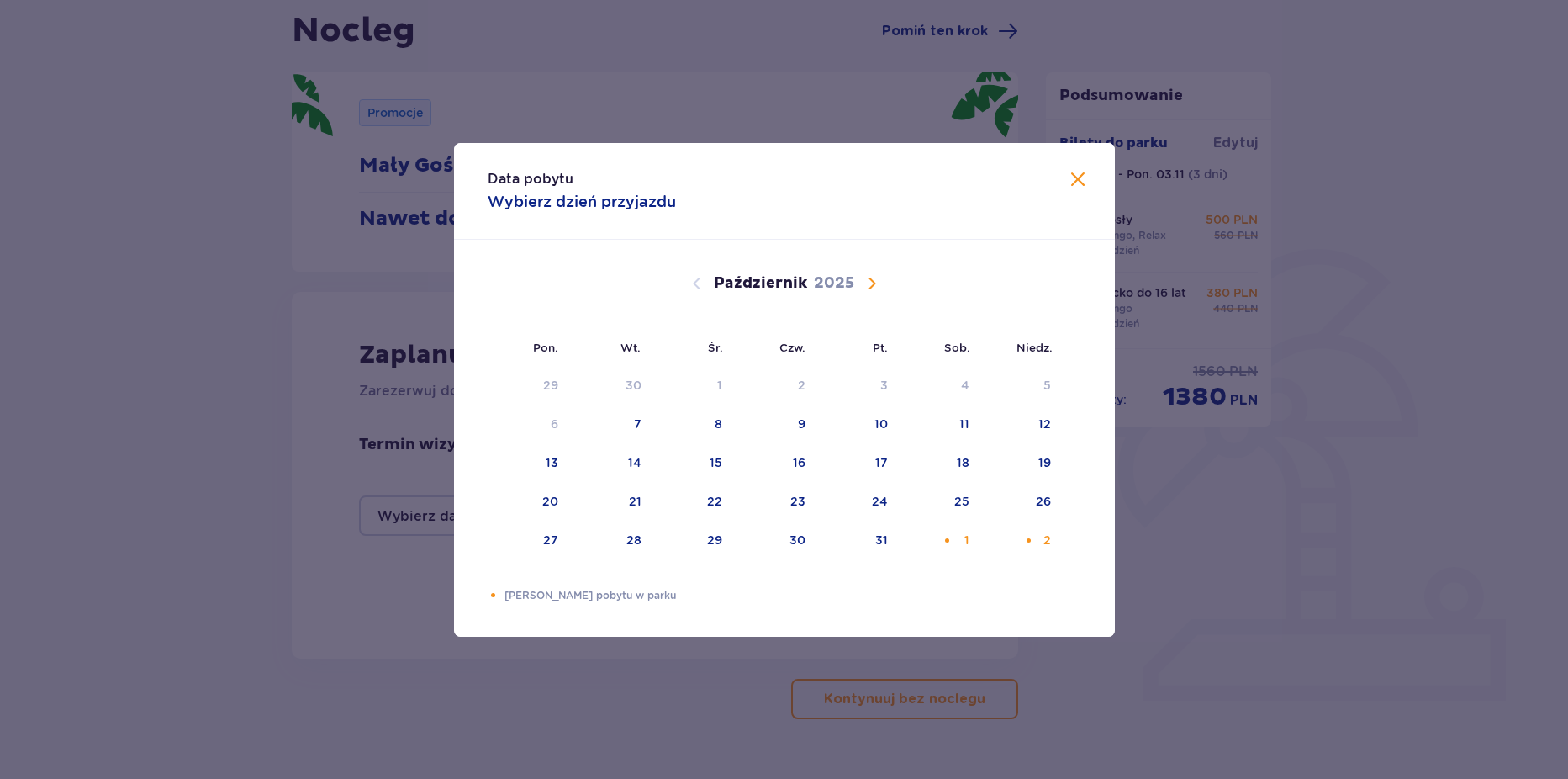
click at [872, 284] on span "Następny miesiąc" at bounding box center [871, 283] width 20 height 20
click at [966, 384] on div "1" at bounding box center [938, 386] width 82 height 37
click at [553, 430] on div "3" at bounding box center [554, 424] width 8 height 17
type input "[DATE] - [DATE]"
type input "0"
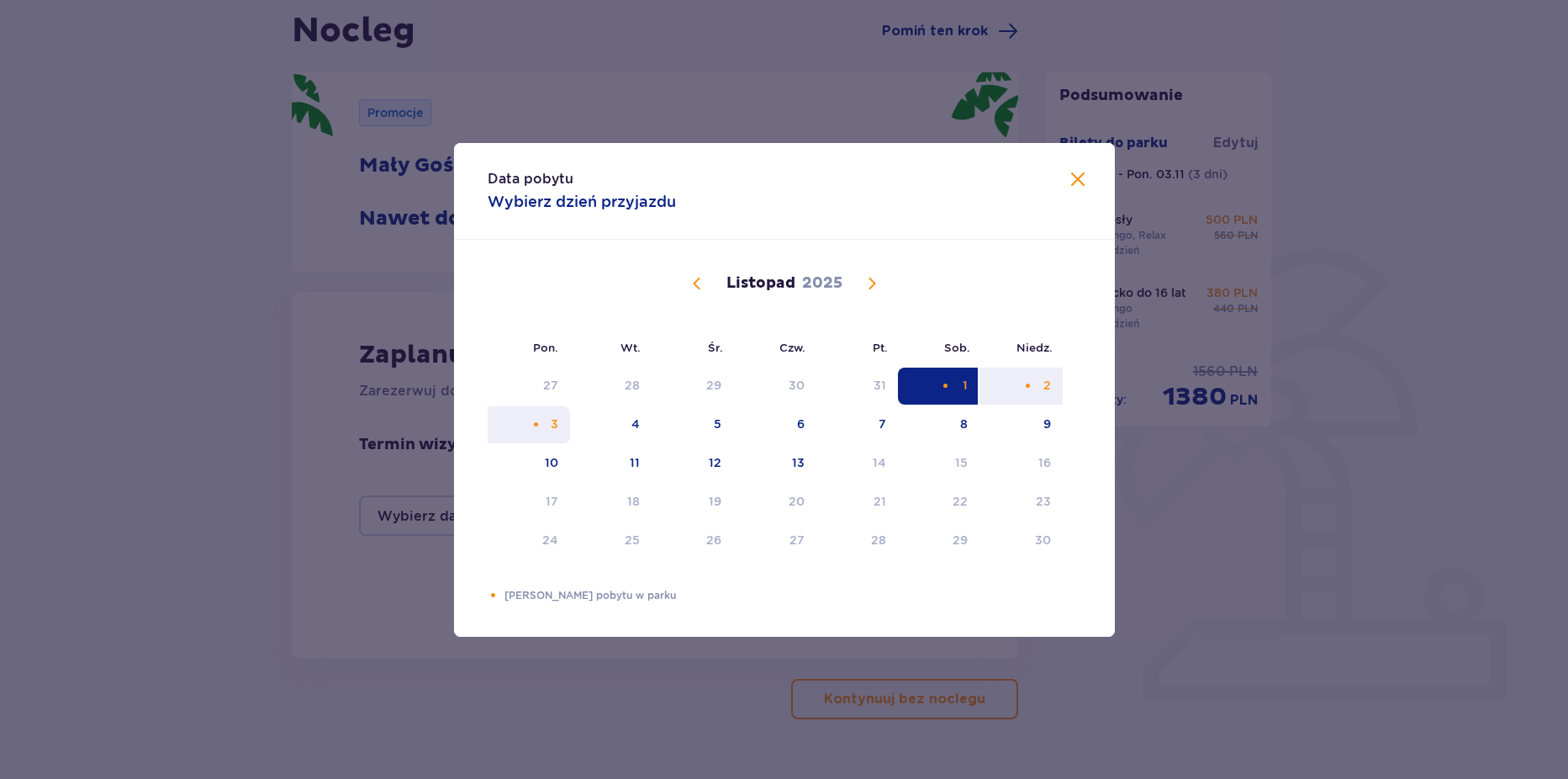
type input "0"
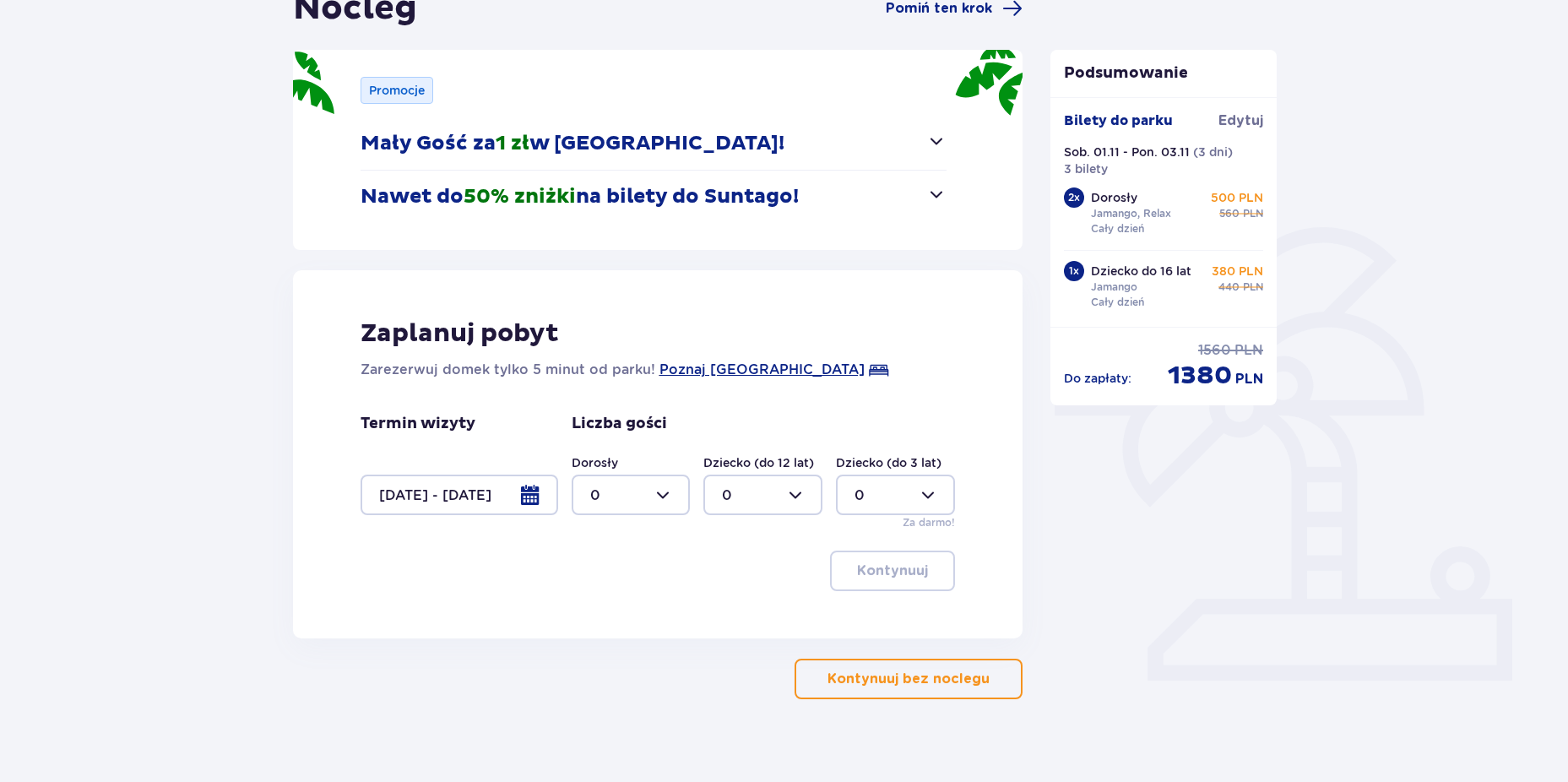
scroll to position [210, 0]
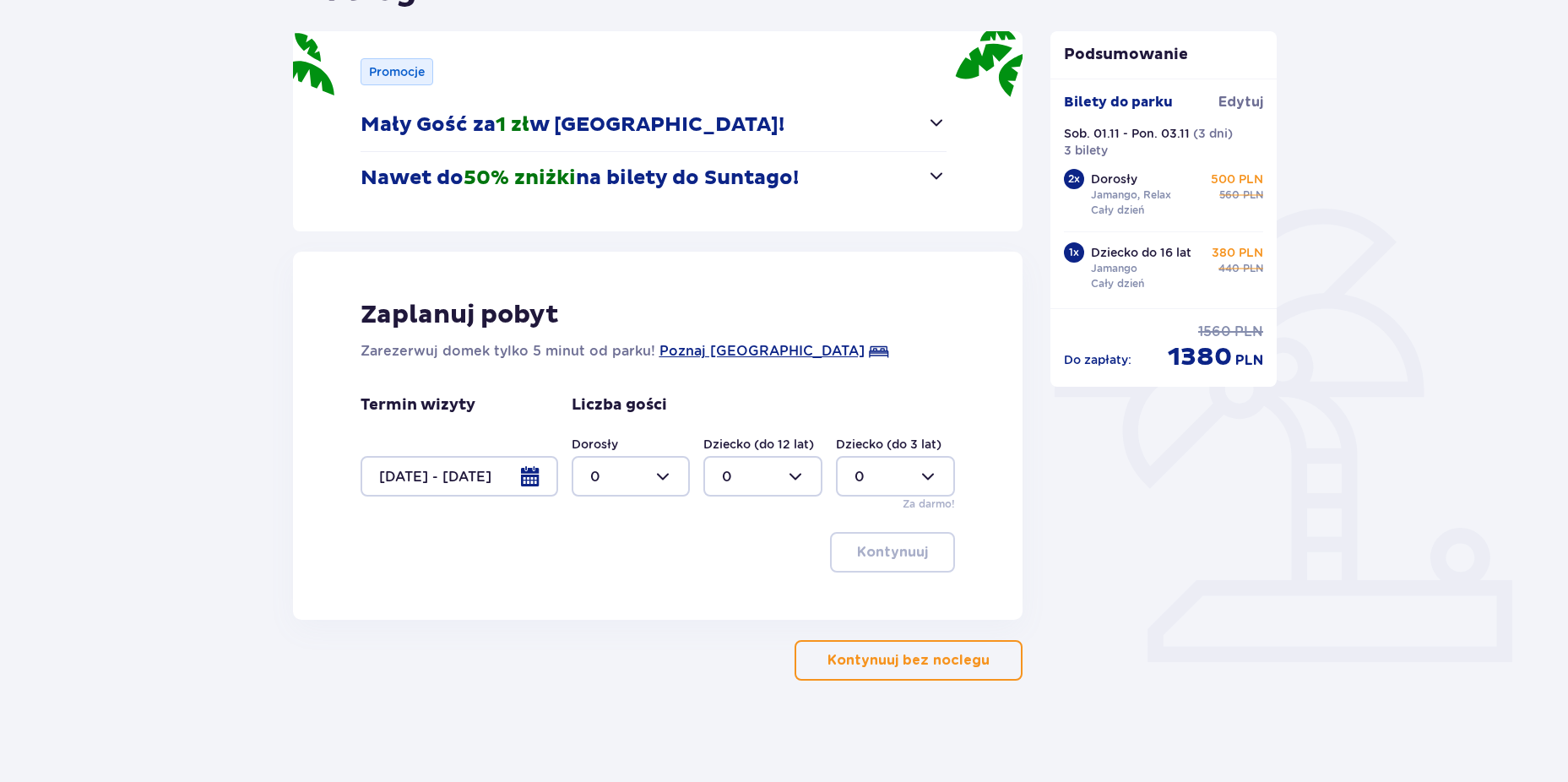
click at [663, 478] on div at bounding box center [631, 476] width 119 height 41
click at [602, 601] on div "2" at bounding box center [631, 598] width 82 height 18
type input "2"
click at [775, 472] on div at bounding box center [763, 476] width 119 height 41
click at [727, 565] on p "1" at bounding box center [724, 563] width 5 height 18
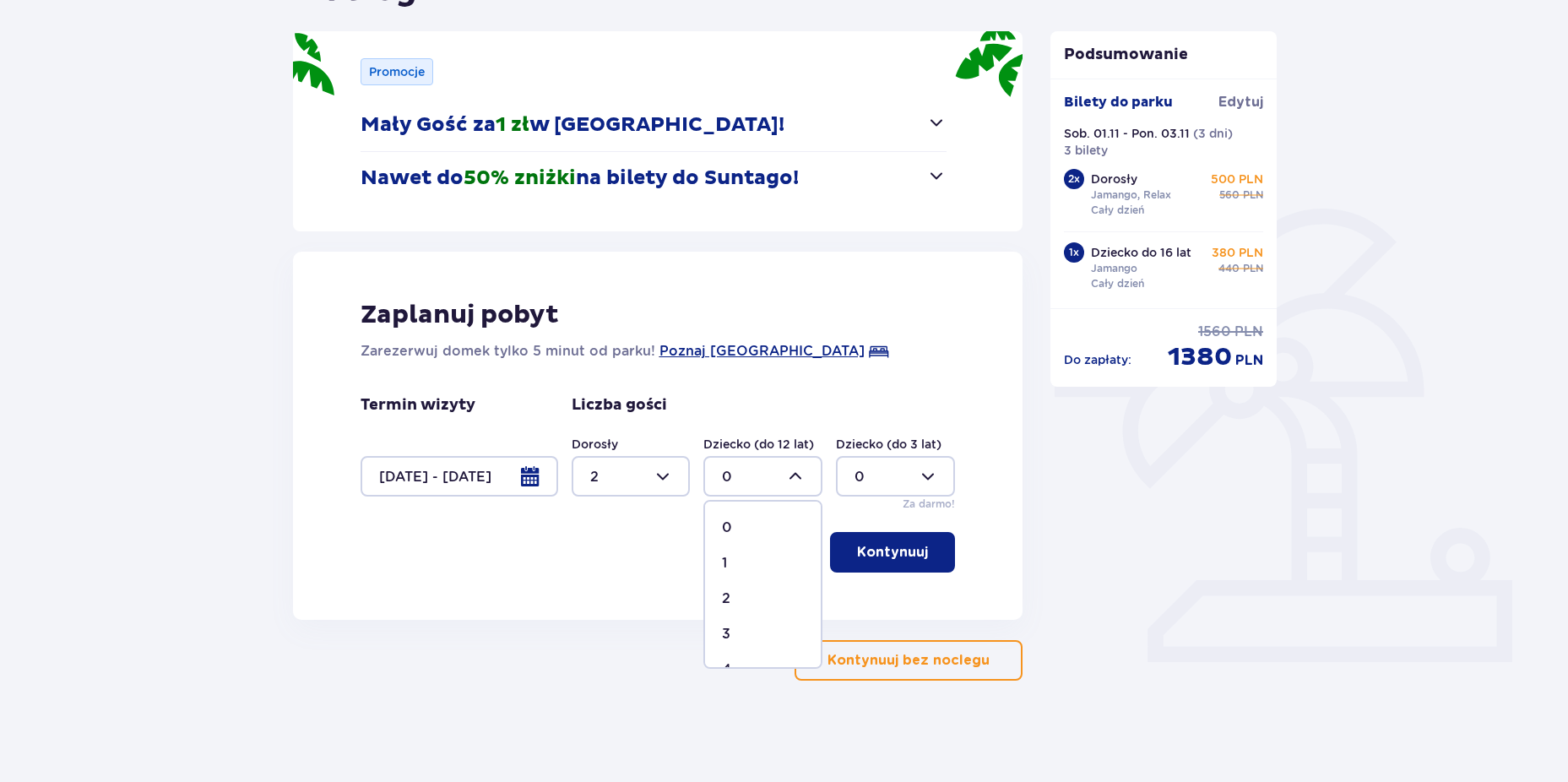
type input "1"
click at [915, 562] on button "Kontynuuj" at bounding box center [892, 551] width 125 height 41
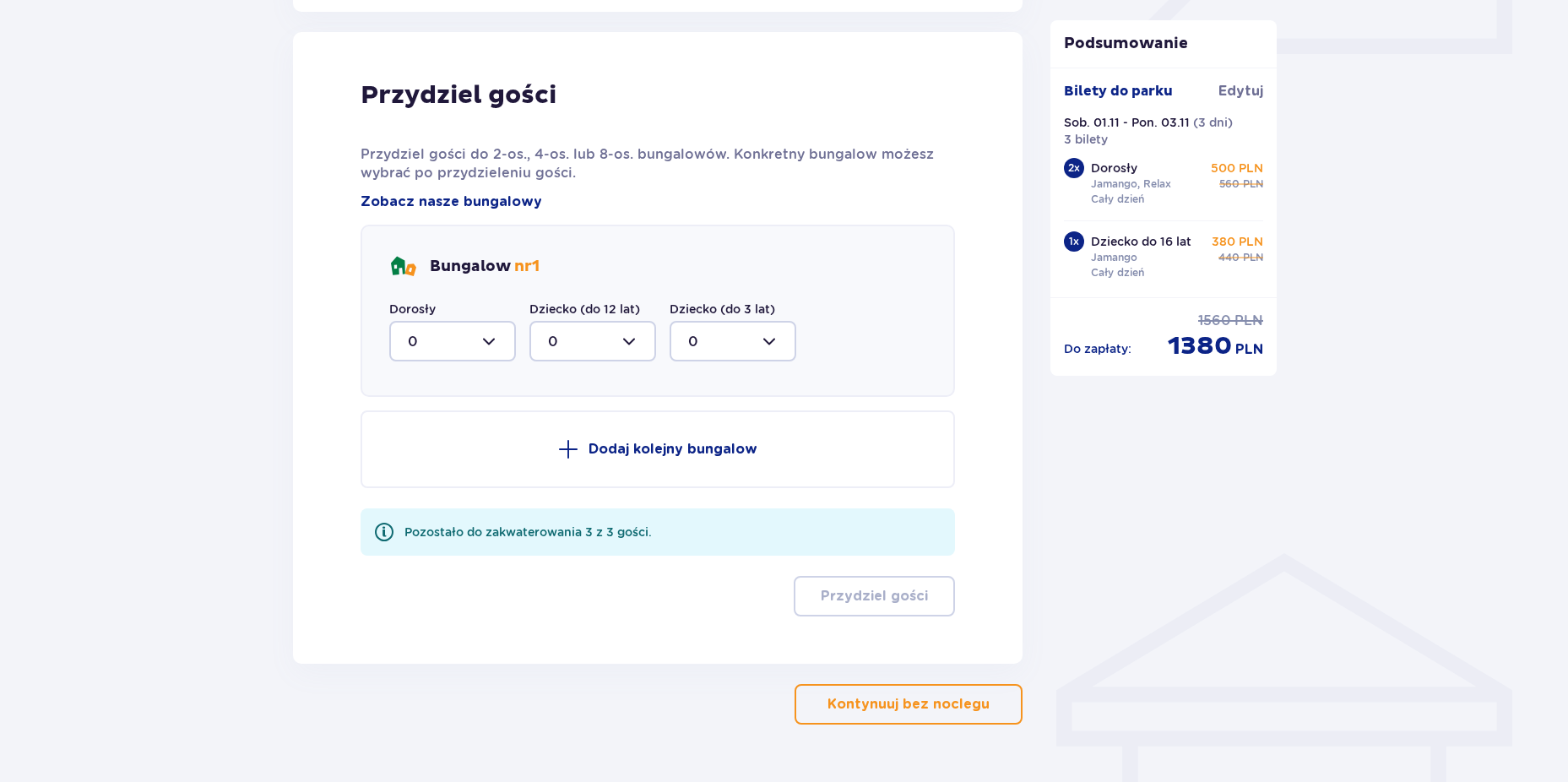
scroll to position [830, 0]
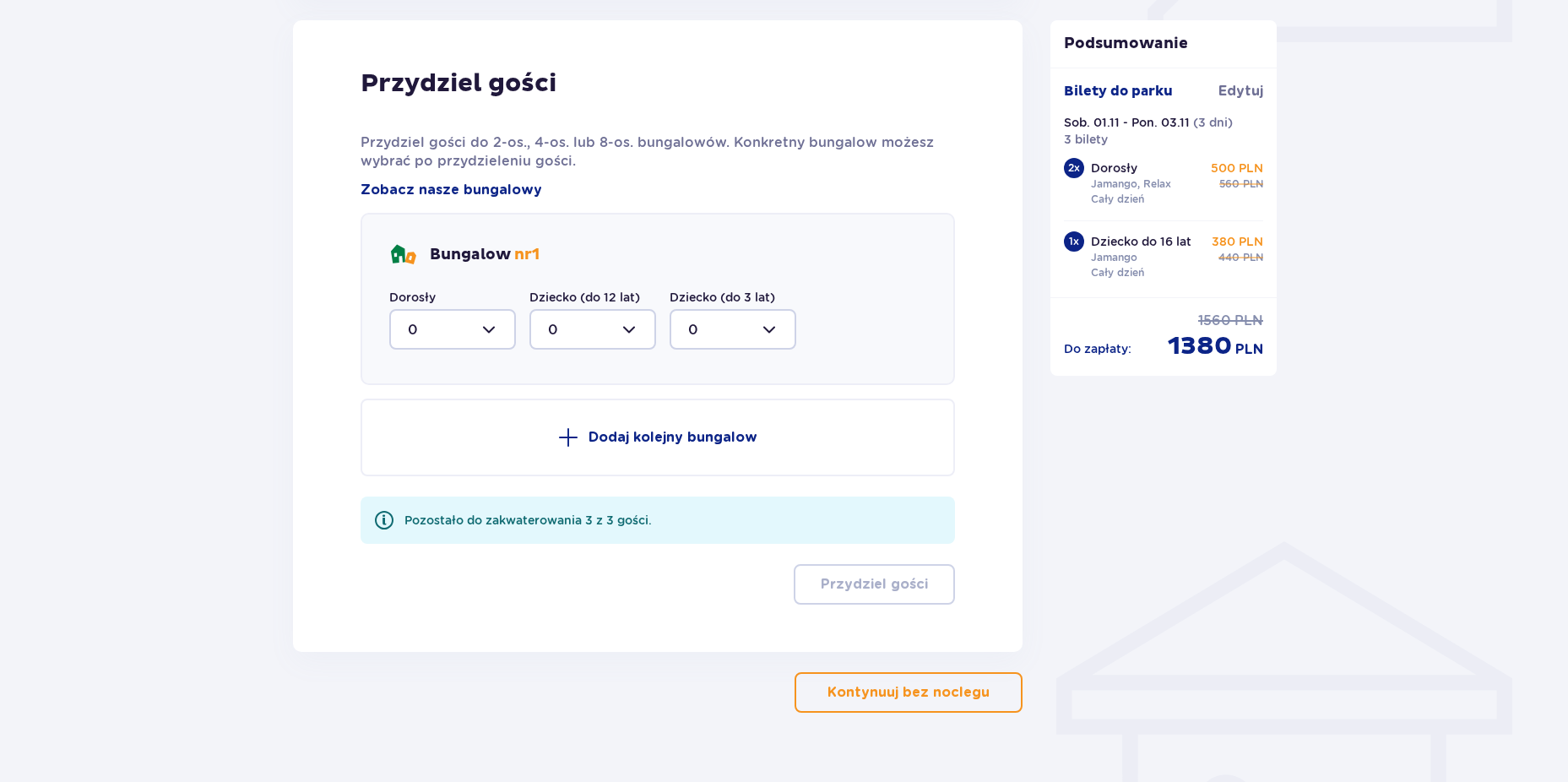
click at [491, 324] on div at bounding box center [452, 329] width 127 height 41
click at [424, 449] on div "2" at bounding box center [453, 451] width 90 height 18
type input "2"
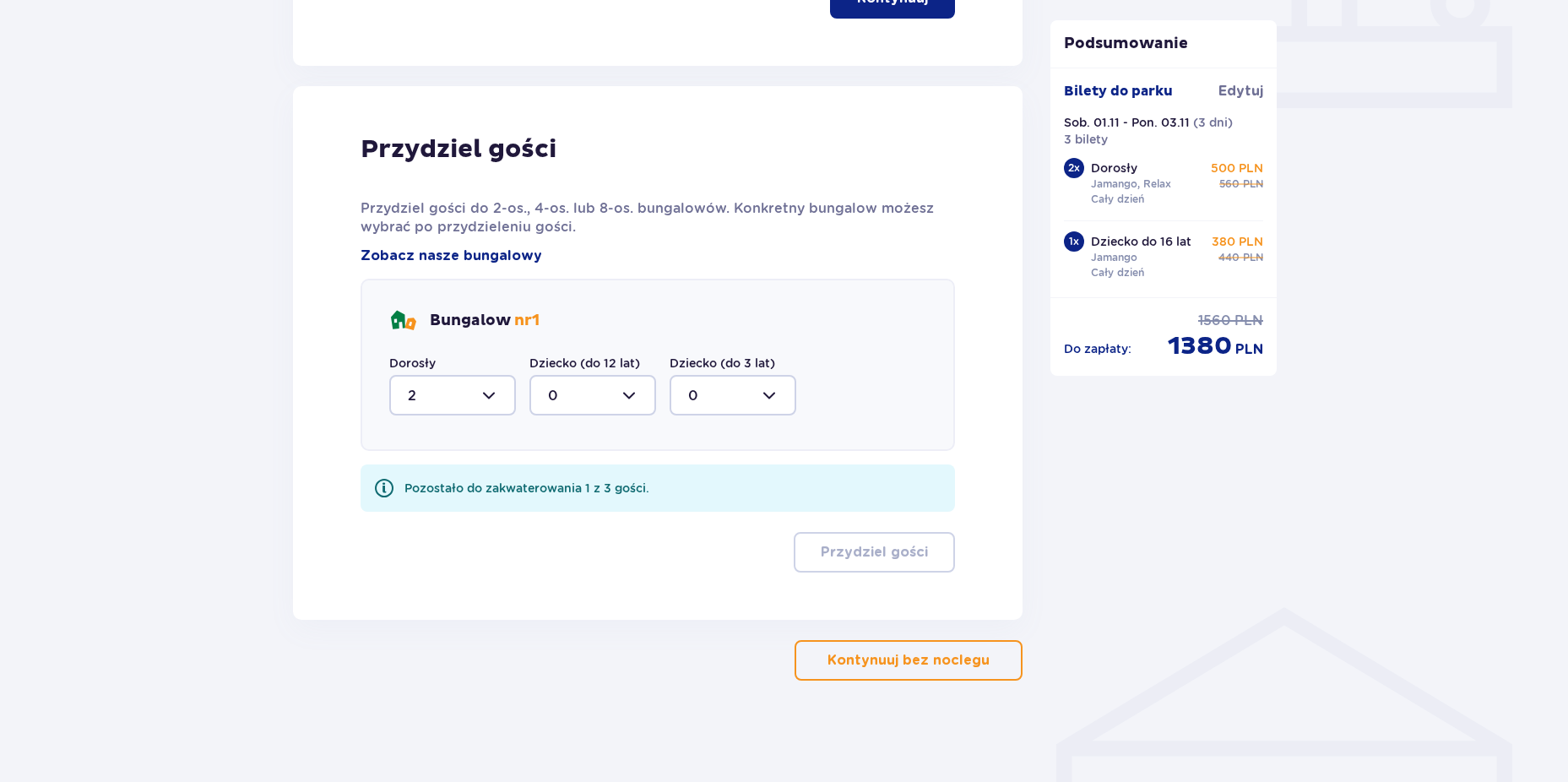
click at [602, 395] on div at bounding box center [593, 395] width 127 height 41
click at [562, 482] on div "1" at bounding box center [593, 481] width 90 height 18
type input "1"
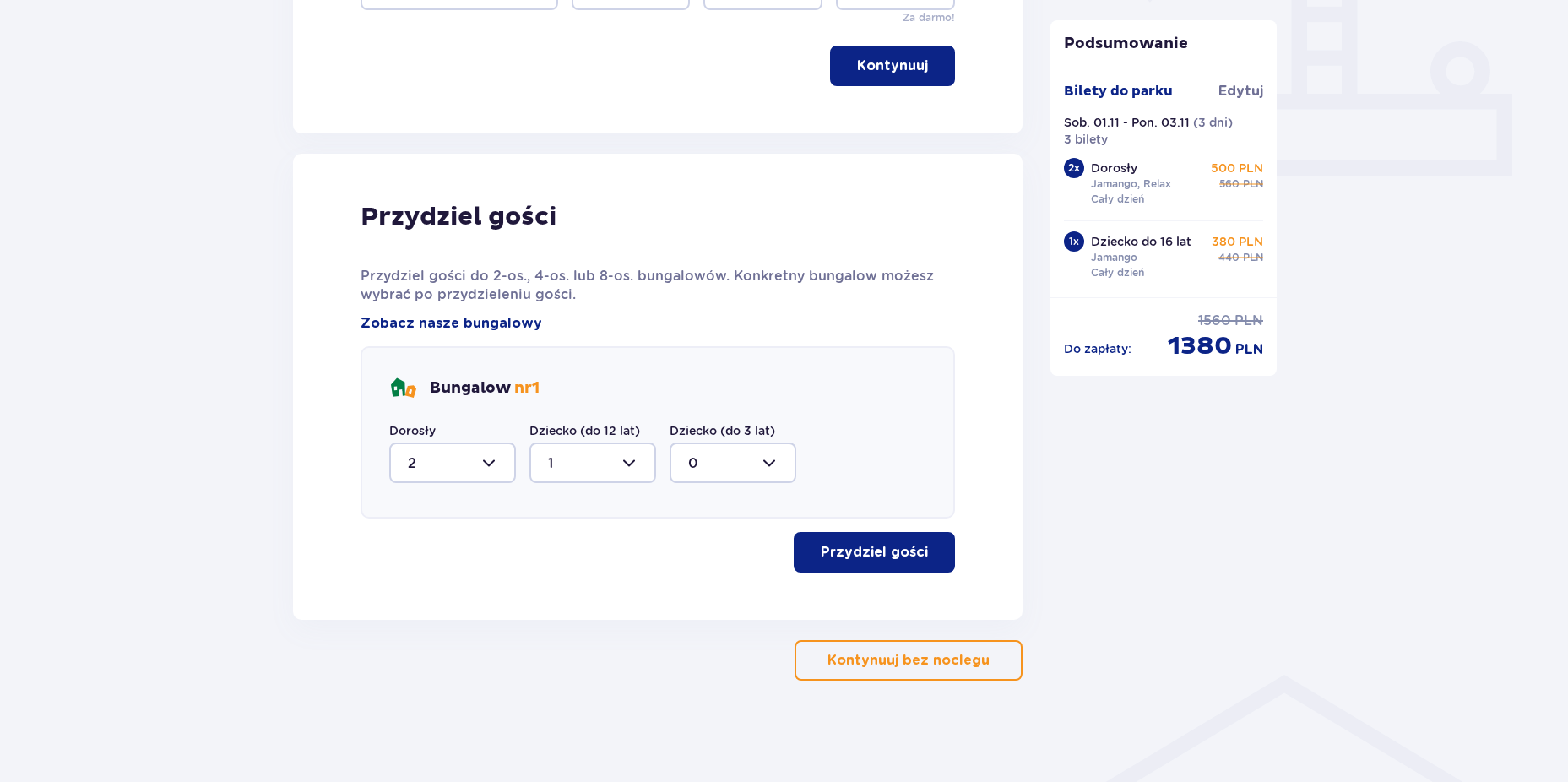
click at [896, 556] on p "Przydziel gości" at bounding box center [875, 551] width 107 height 18
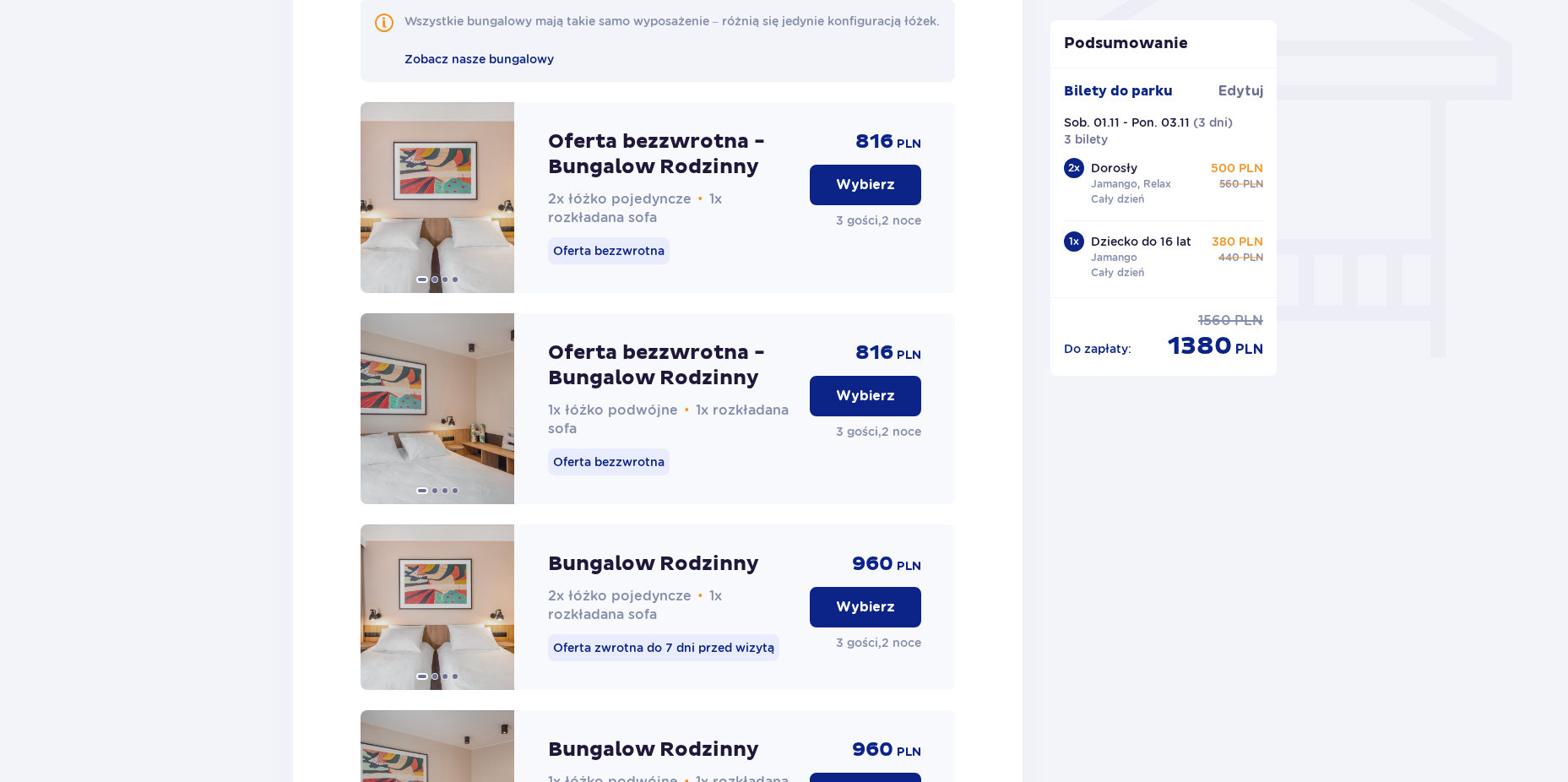
scroll to position [1485, 0]
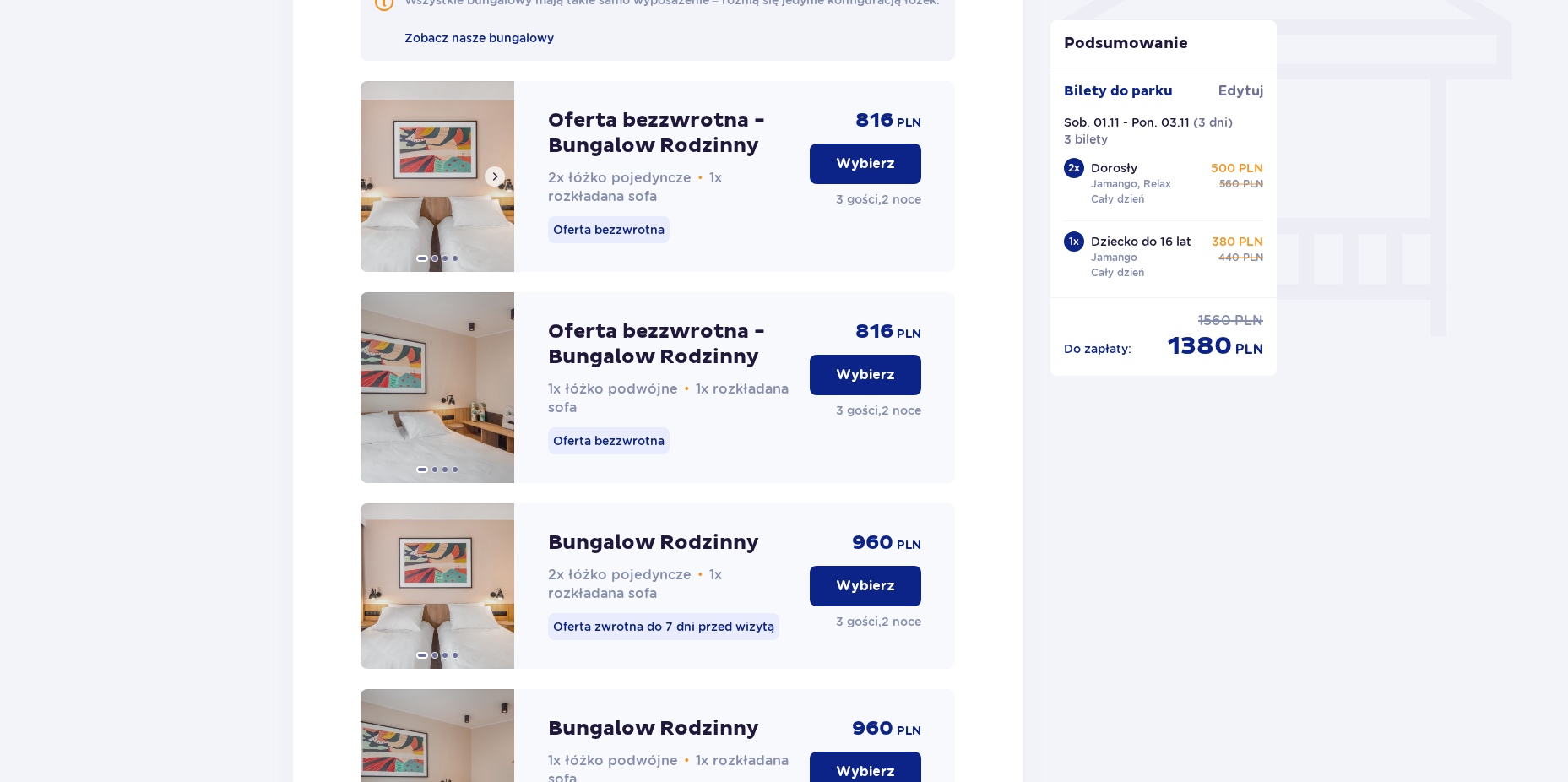
click at [425, 196] on img at bounding box center [437, 176] width 154 height 191
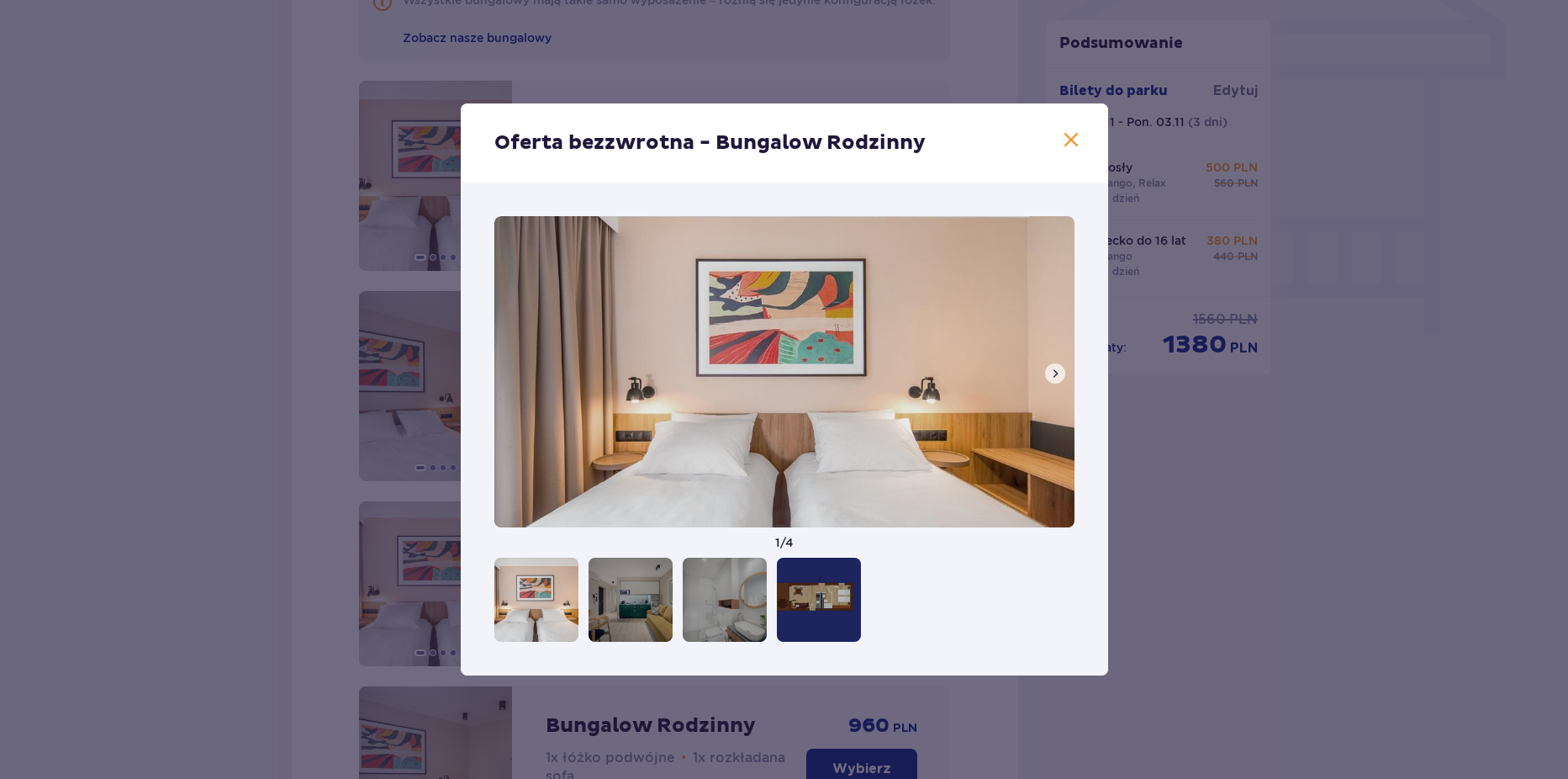
click at [1066, 142] on span at bounding box center [1071, 139] width 20 height 20
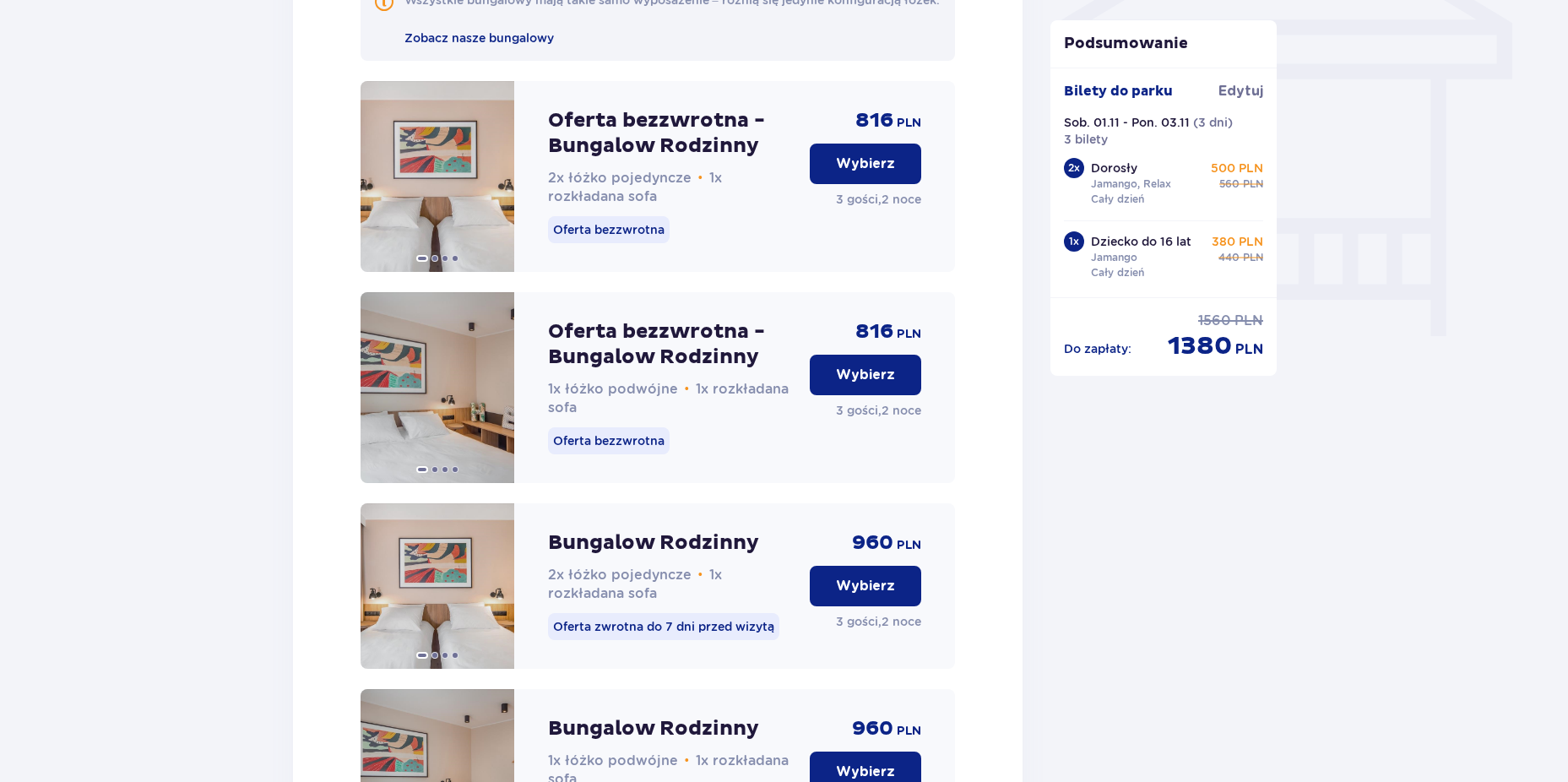
click at [870, 173] on p "Wybierz" at bounding box center [865, 163] width 59 height 18
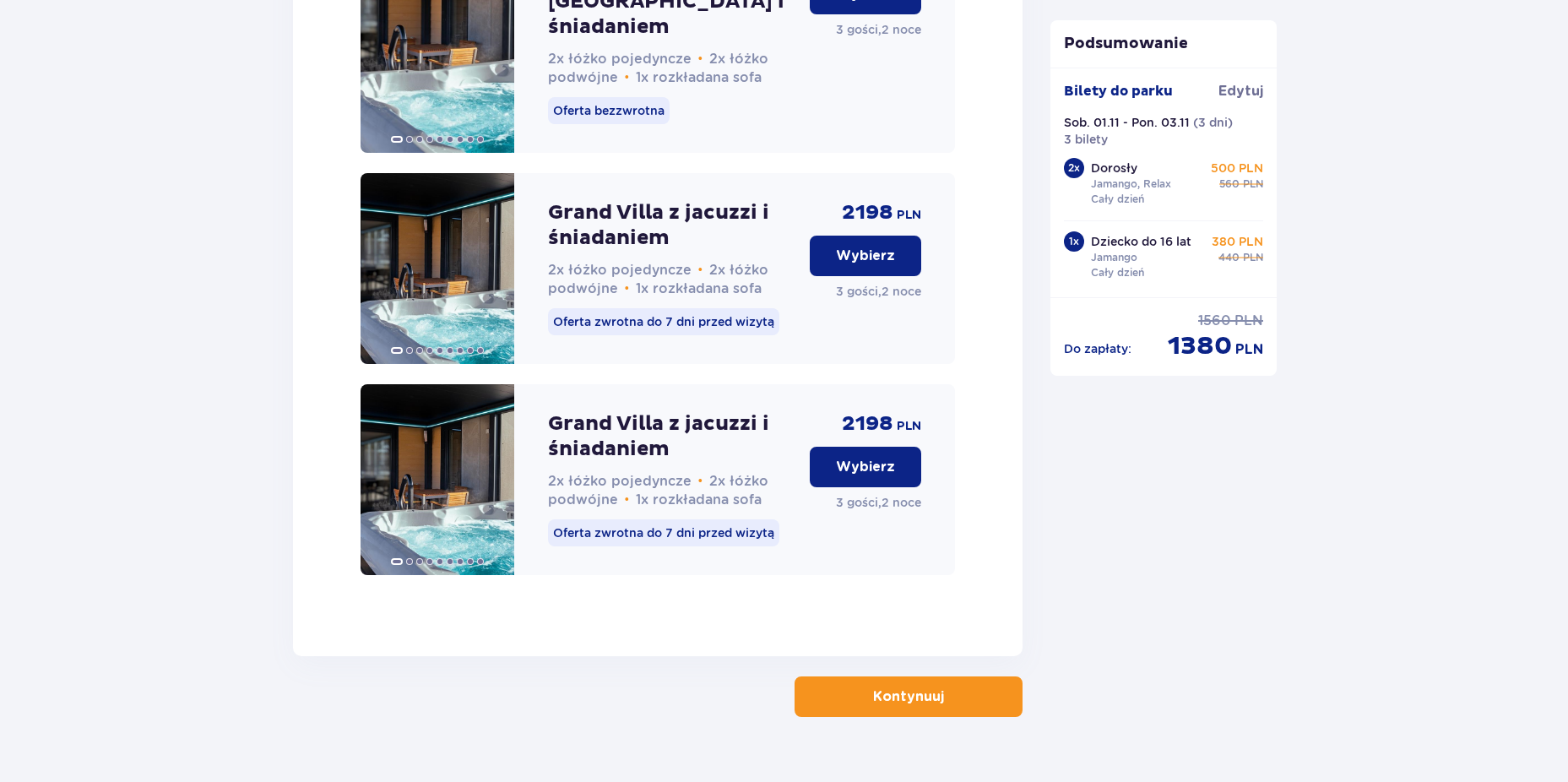
scroll to position [4401, 0]
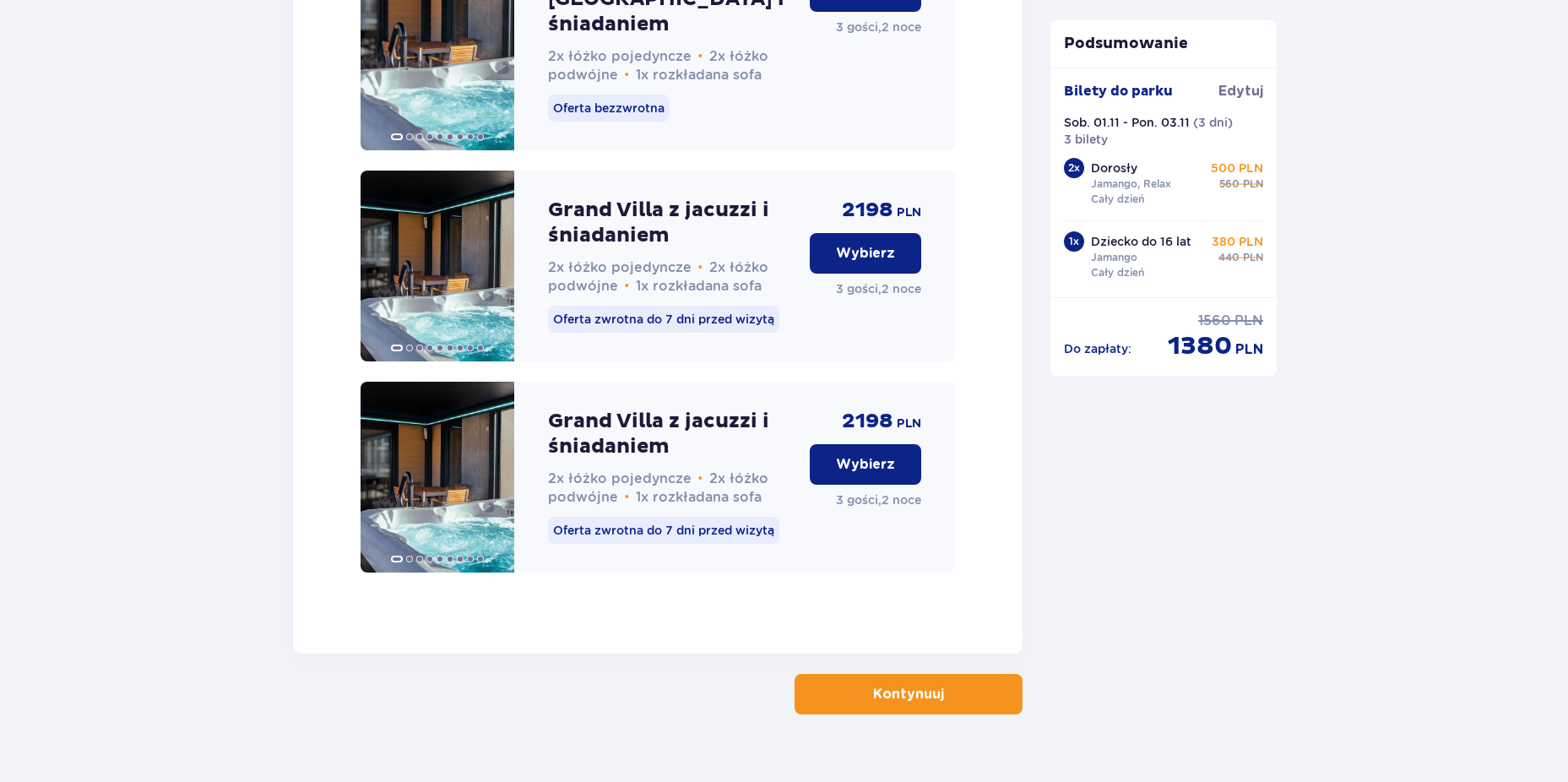
click at [938, 674] on button "Kontynuuj" at bounding box center [908, 694] width 228 height 41
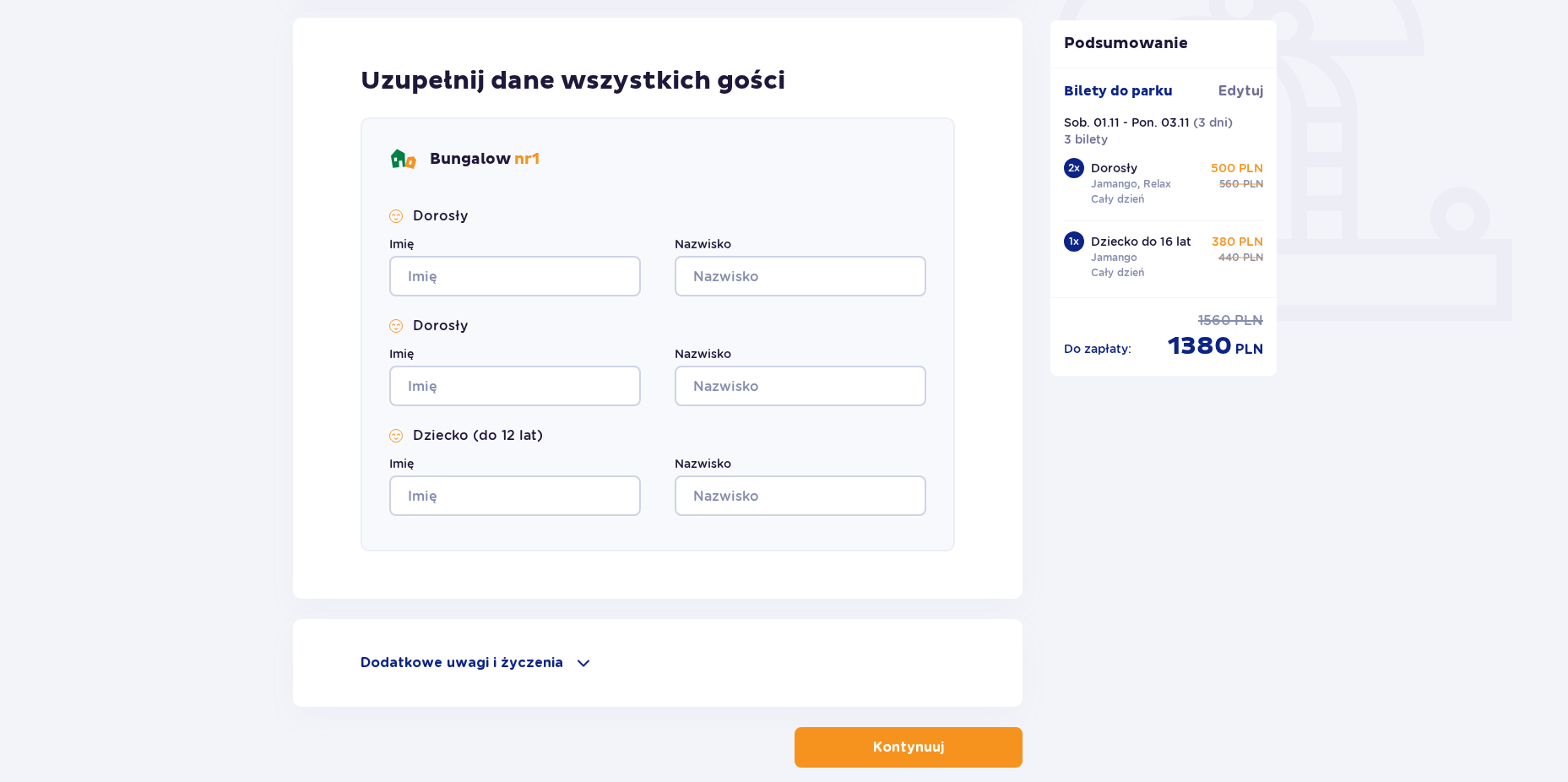
scroll to position [591, 0]
